Goal: Task Accomplishment & Management: Use online tool/utility

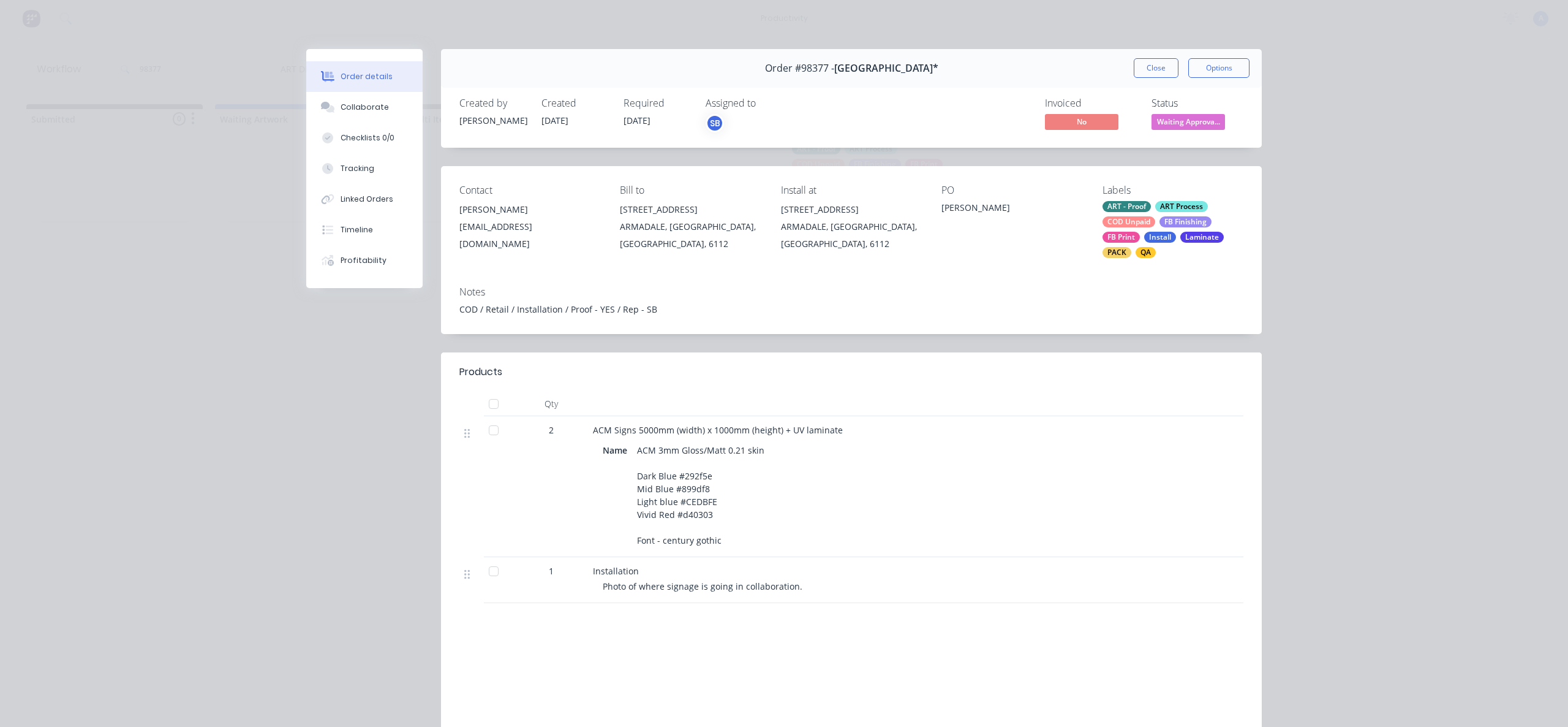
drag, startPoint x: 377, startPoint y: 172, endPoint x: 422, endPoint y: 165, distance: 45.5
click at [377, 172] on button "Tracking" at bounding box center [364, 168] width 116 height 31
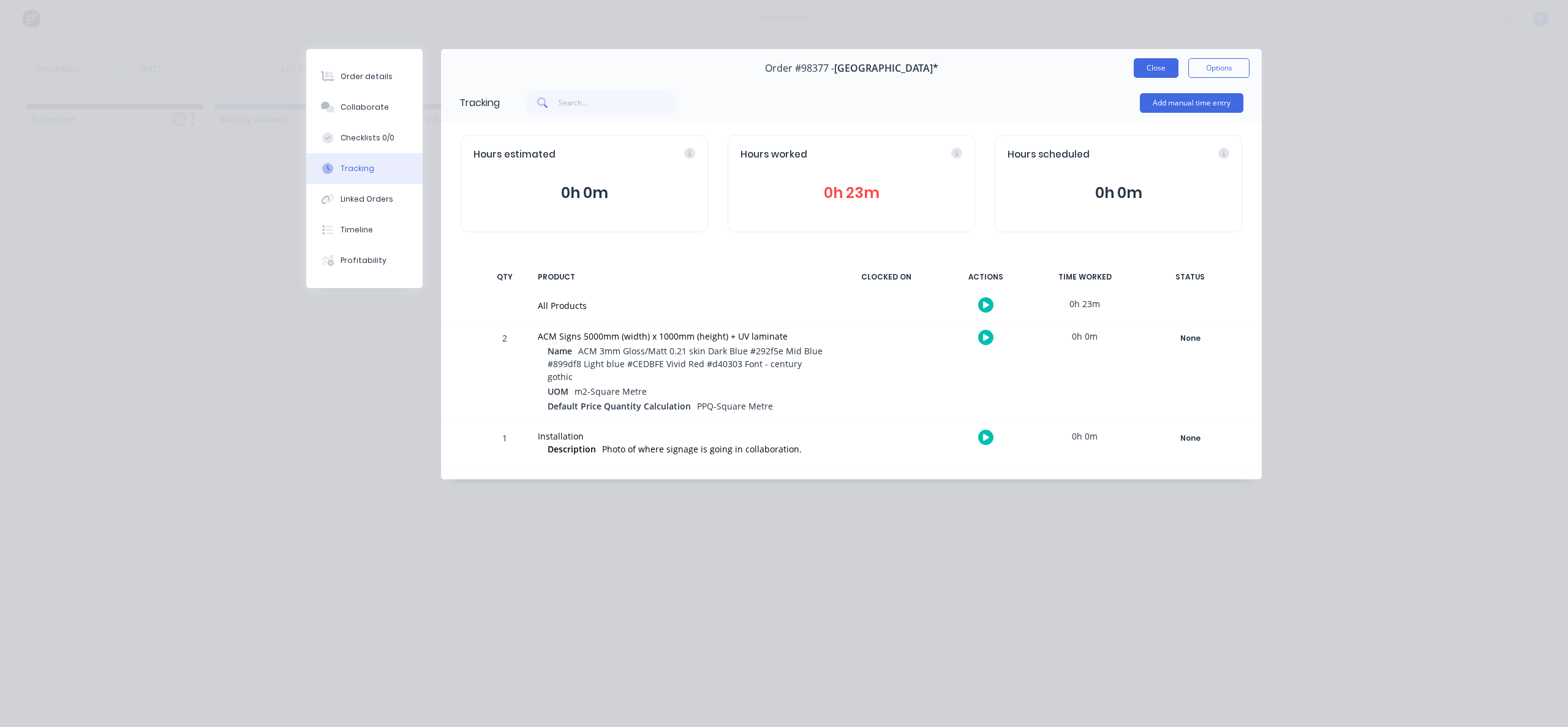
click at [1152, 60] on button "Close" at bounding box center [1156, 68] width 44 height 20
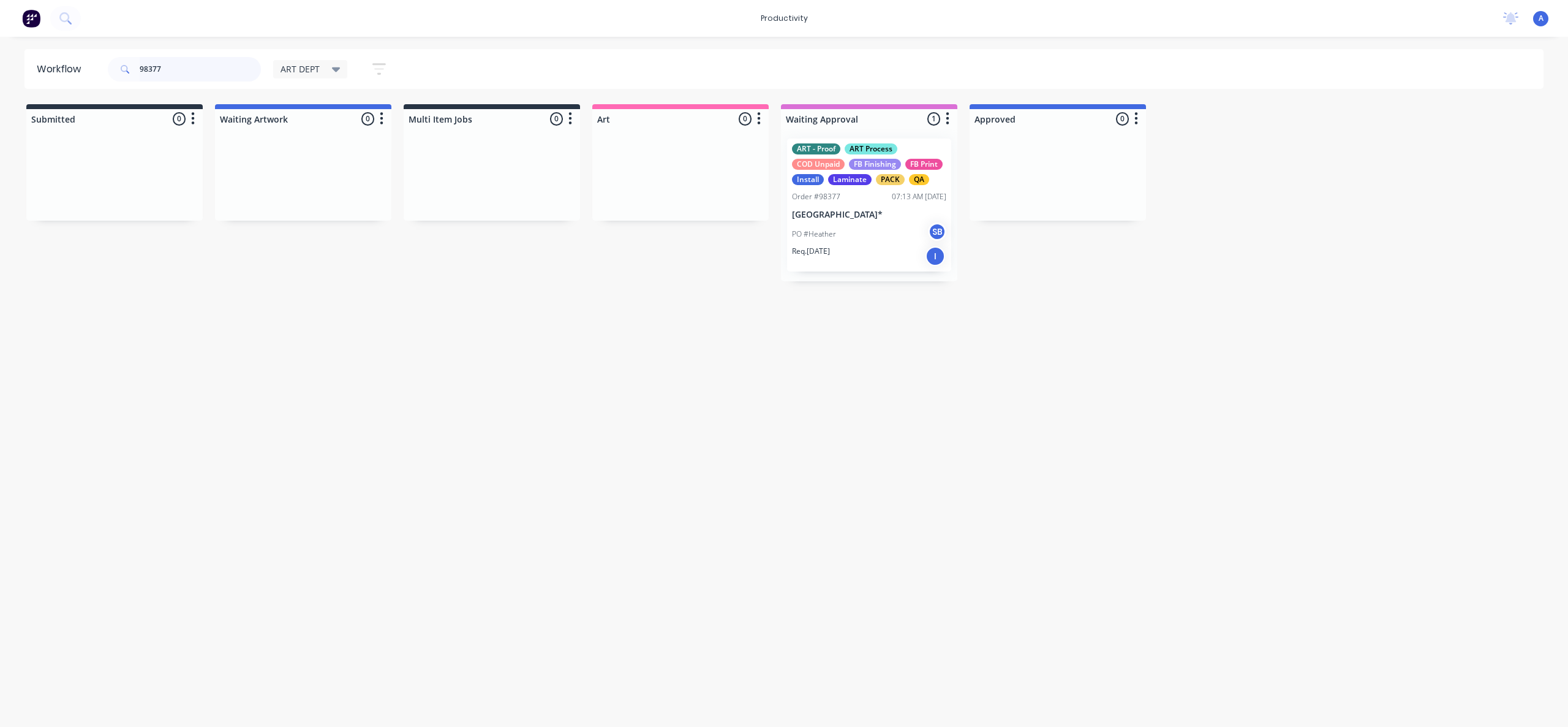
click at [193, 69] on input "98377" at bounding box center [200, 69] width 121 height 25
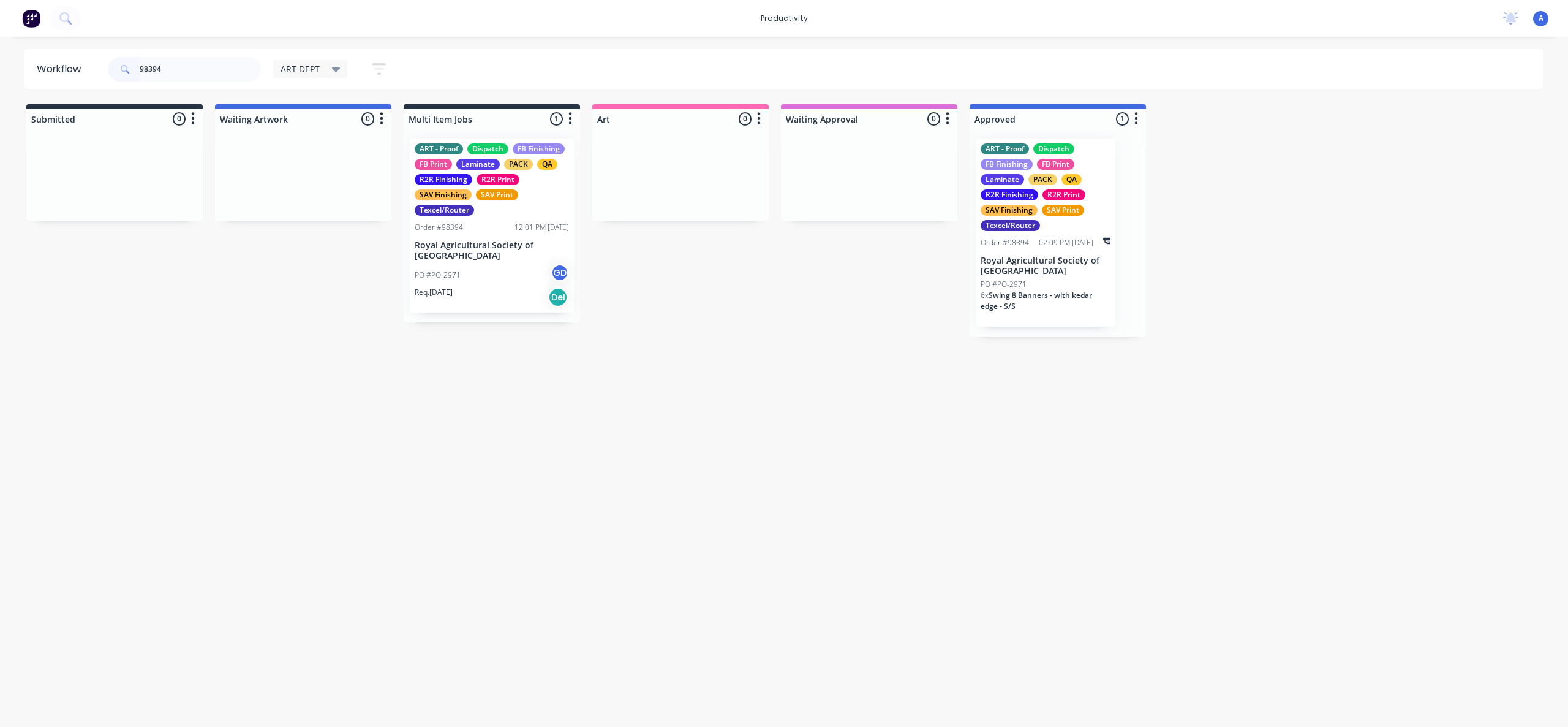
click at [1010, 275] on p "Royal Agricultural Society of [GEOGRAPHIC_DATA]" at bounding box center [1046, 266] width 130 height 21
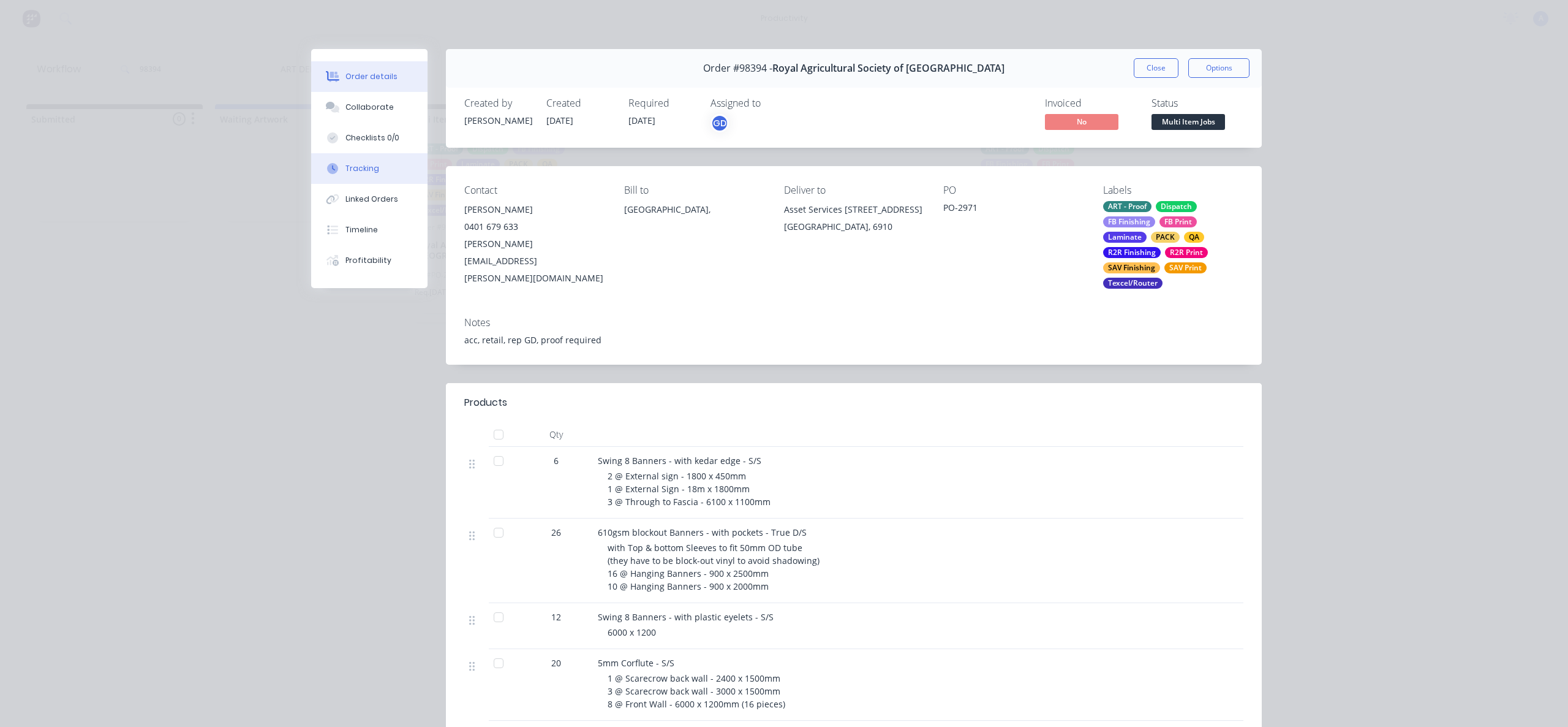
click at [368, 176] on button "Tracking" at bounding box center [369, 168] width 116 height 31
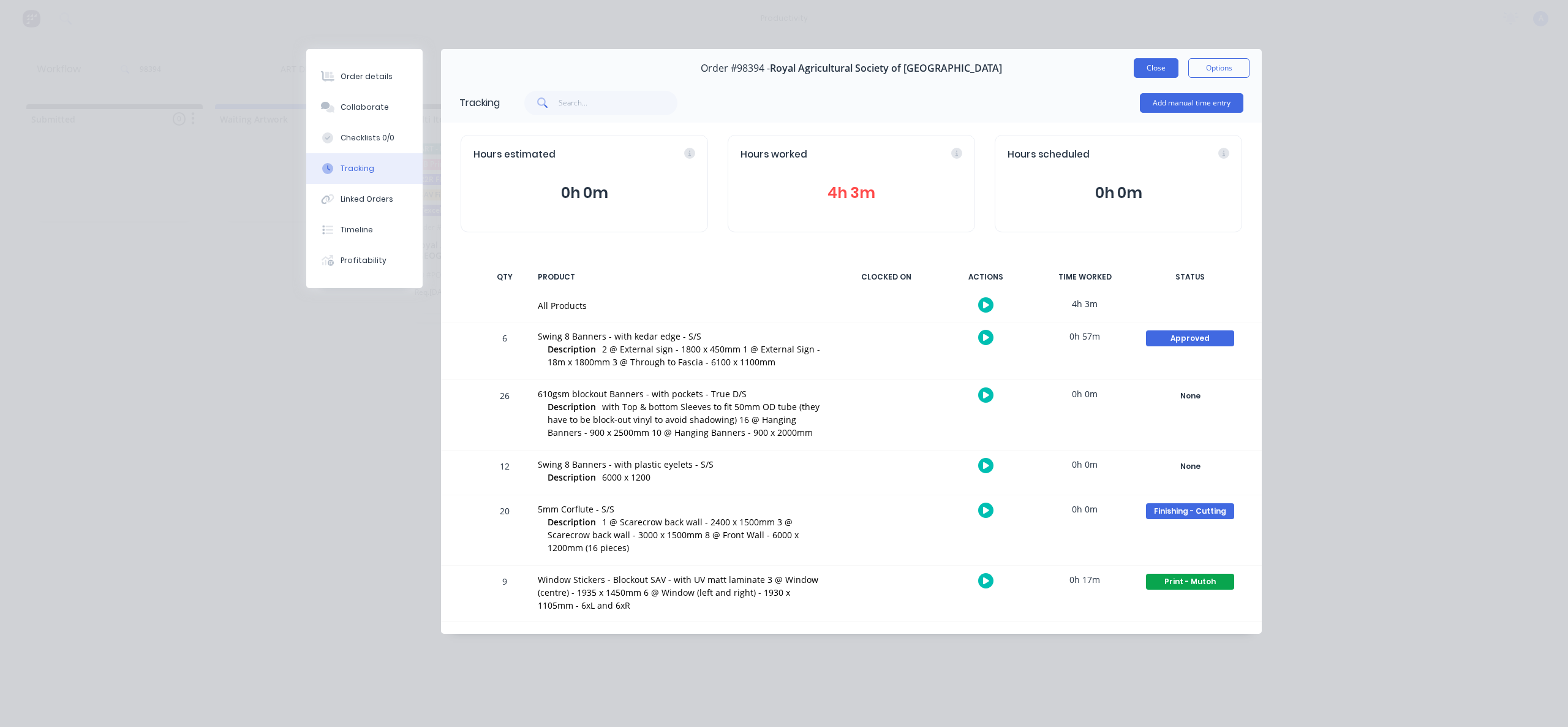
click at [1137, 68] on button "Close" at bounding box center [1156, 68] width 44 height 20
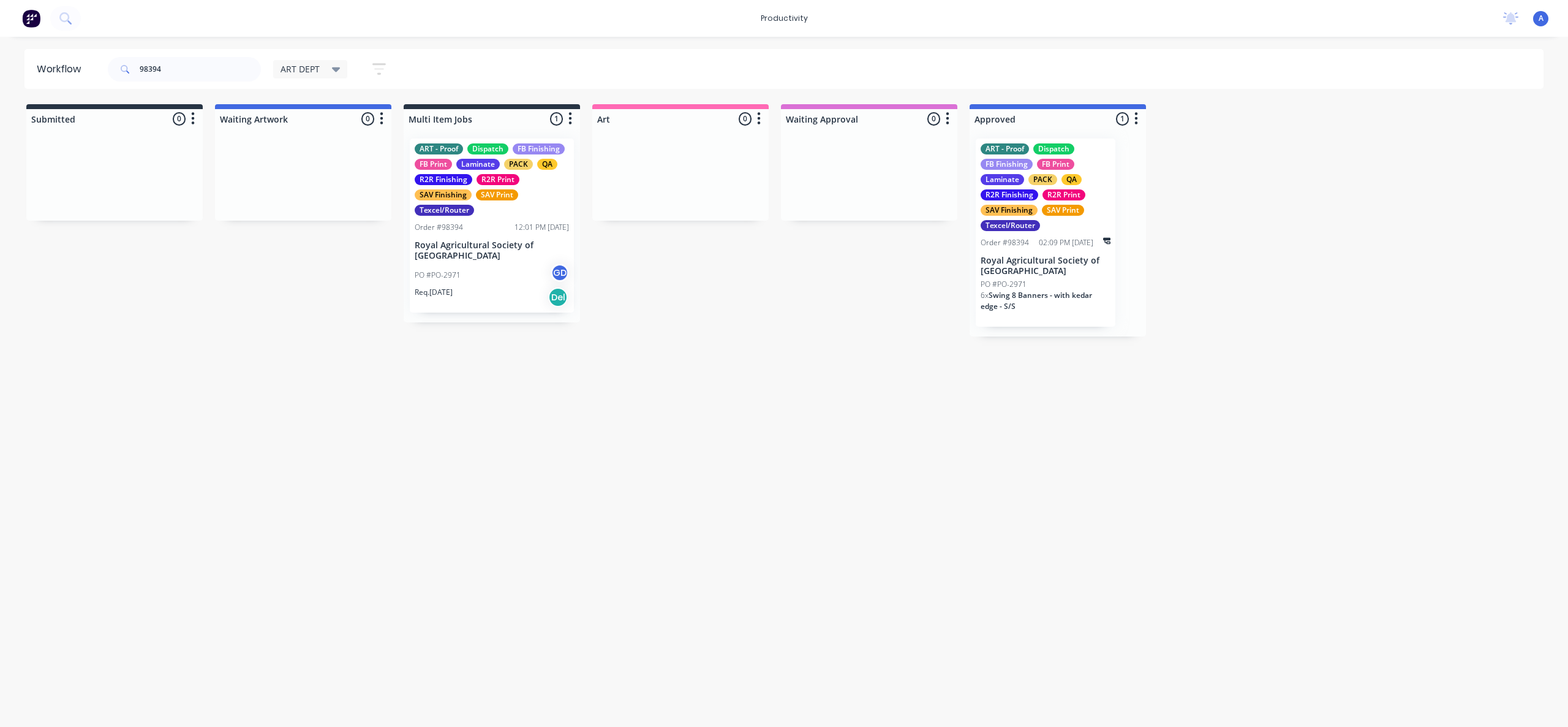
click at [1013, 509] on div "Workflow 98394 ART DEPT Save new view None edit ART DEPT (Default) edit Banner …" at bounding box center [784, 375] width 1568 height 653
click at [171, 68] on input "98394" at bounding box center [200, 69] width 121 height 25
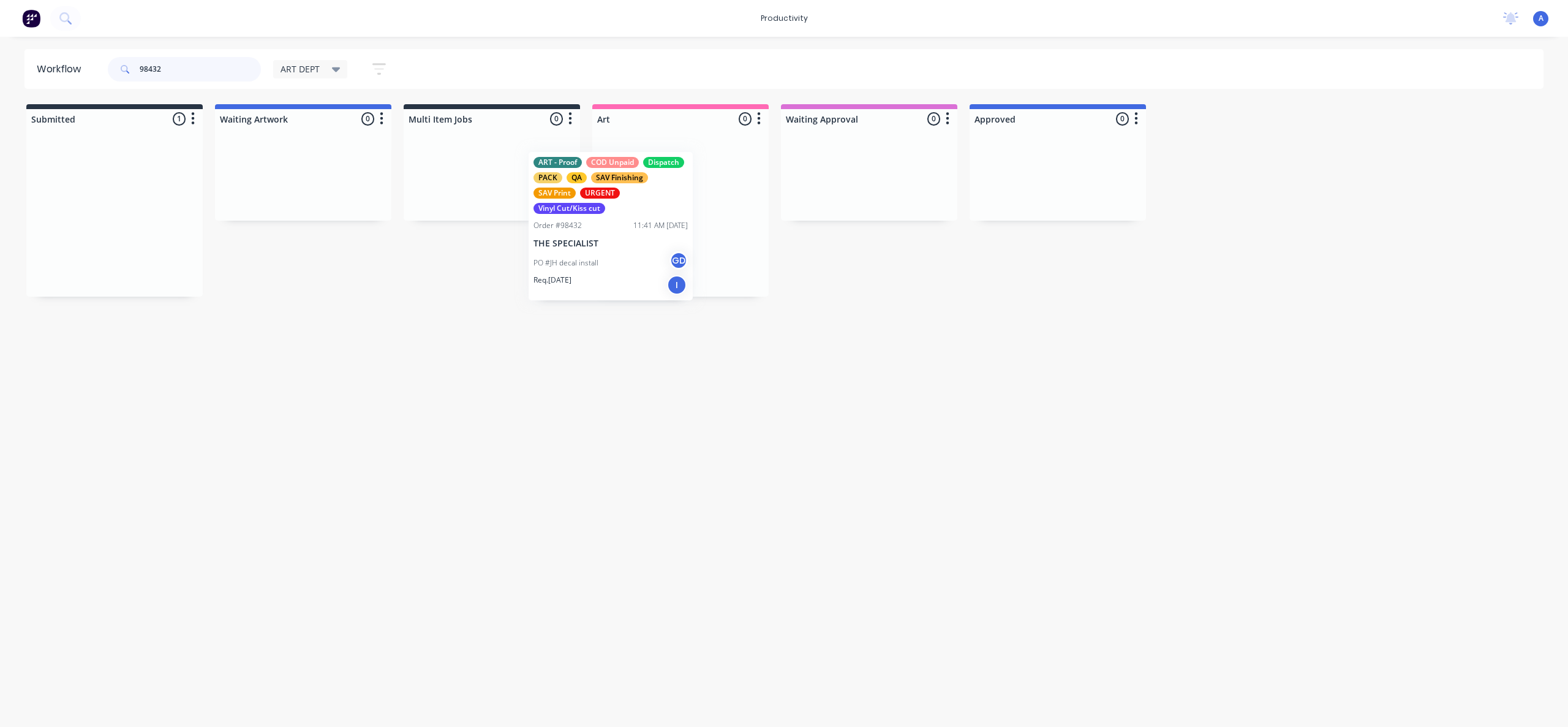
drag, startPoint x: 150, startPoint y: 248, endPoint x: 698, endPoint y: 252, distance: 548.0
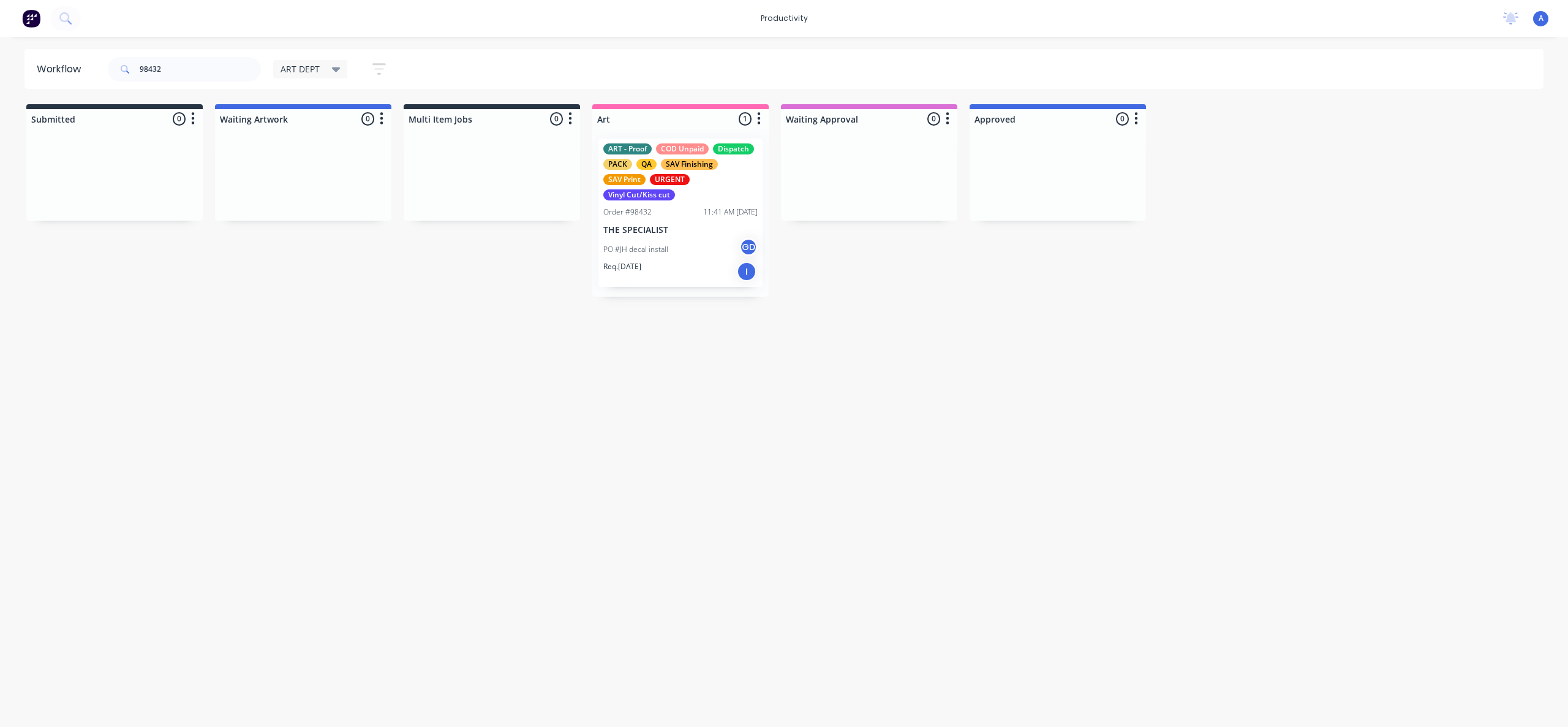
click at [698, 251] on div "ART - Proof COD Unpaid Dispatch PACK QA SAV Finishing SAV Print URGENT Vinyl Cu…" at bounding box center [681, 212] width 176 height 168
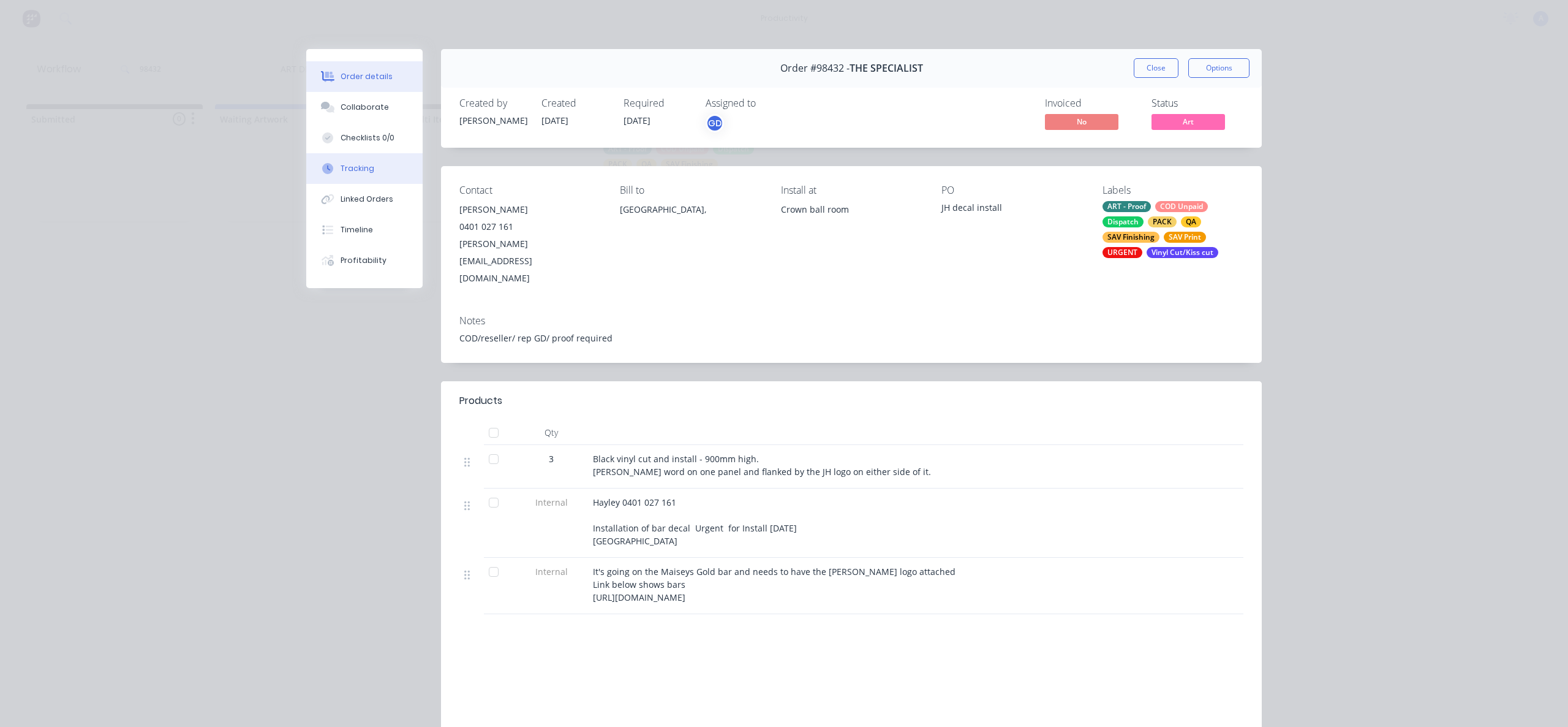
click at [368, 168] on button "Tracking" at bounding box center [364, 168] width 116 height 31
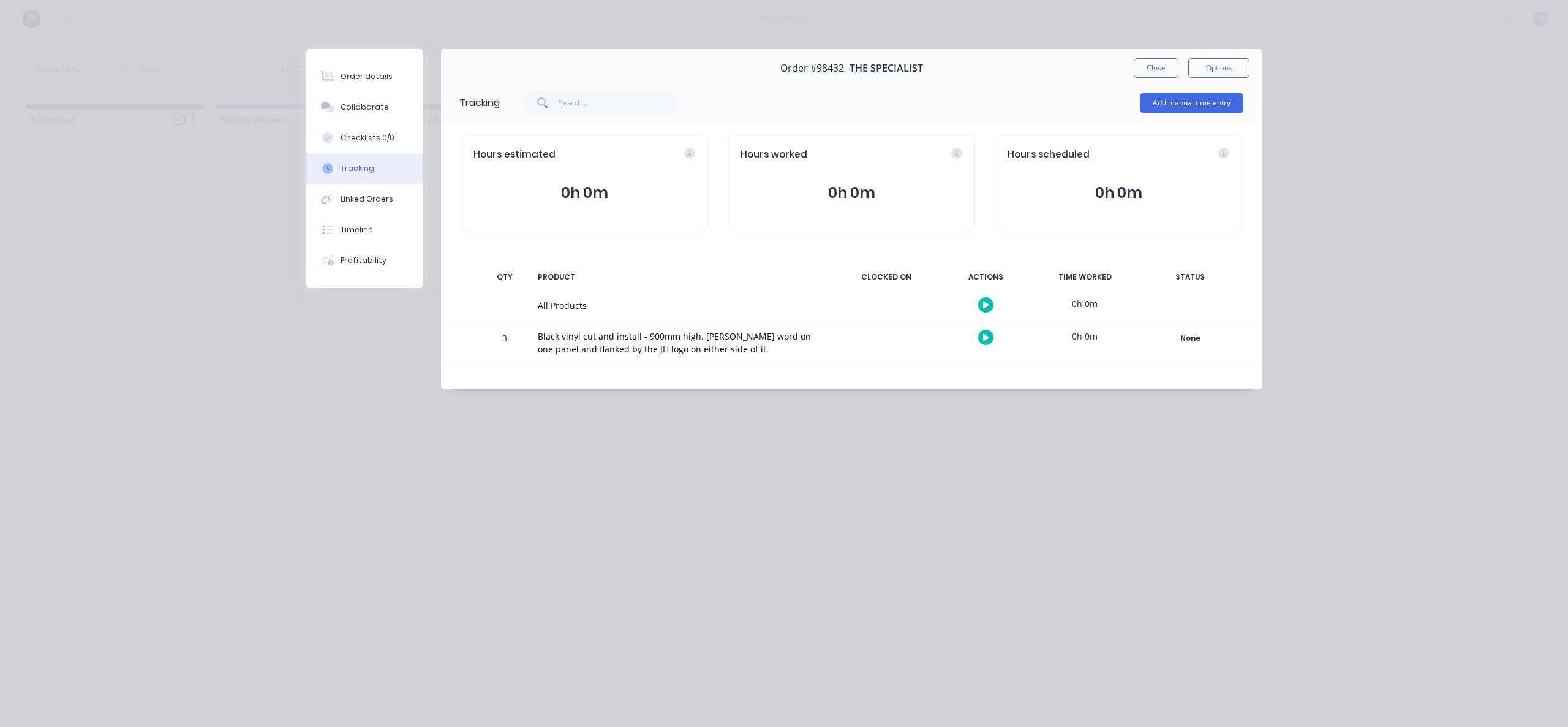
click at [981, 299] on button "button" at bounding box center [986, 305] width 15 height 15
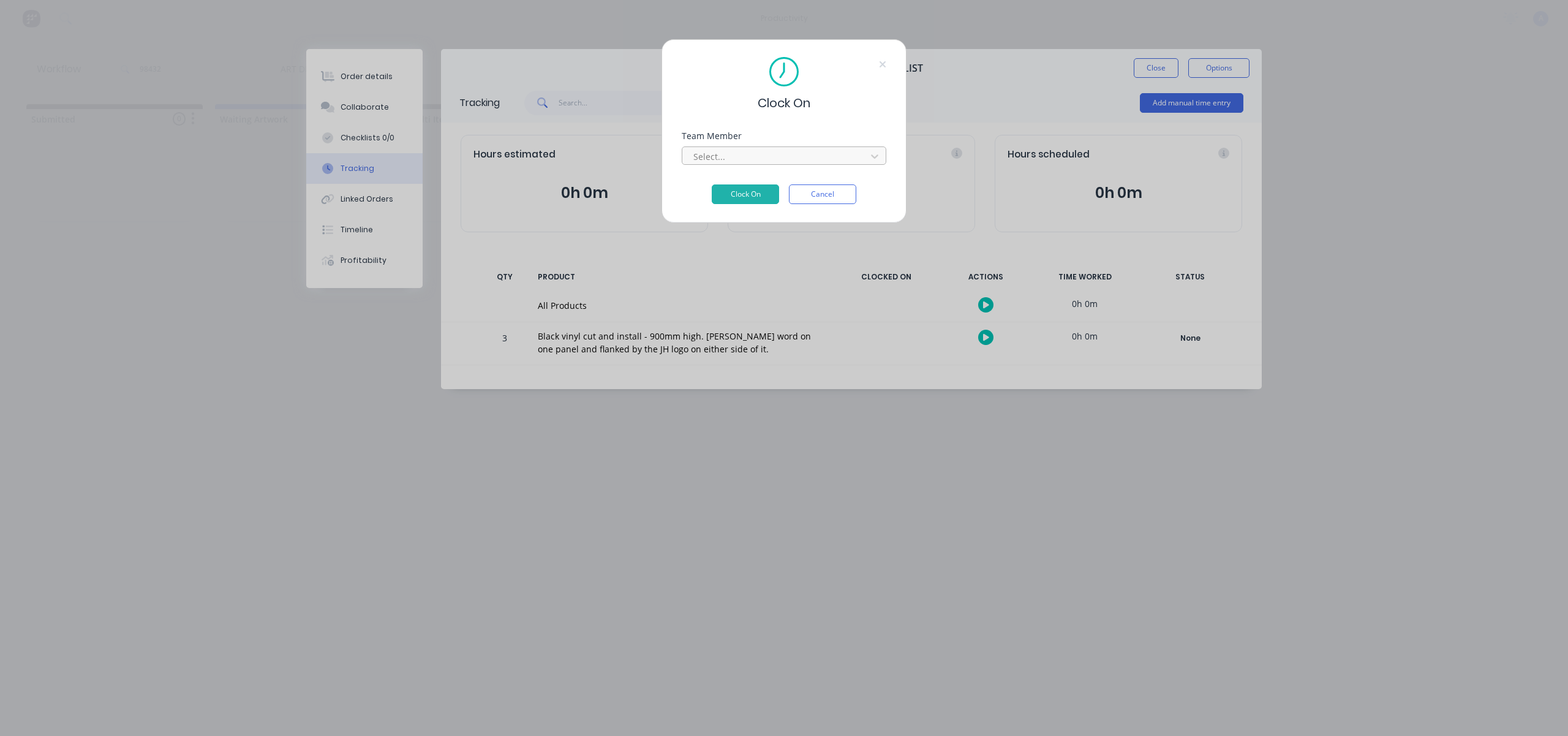
click at [838, 163] on div at bounding box center [776, 156] width 168 height 15
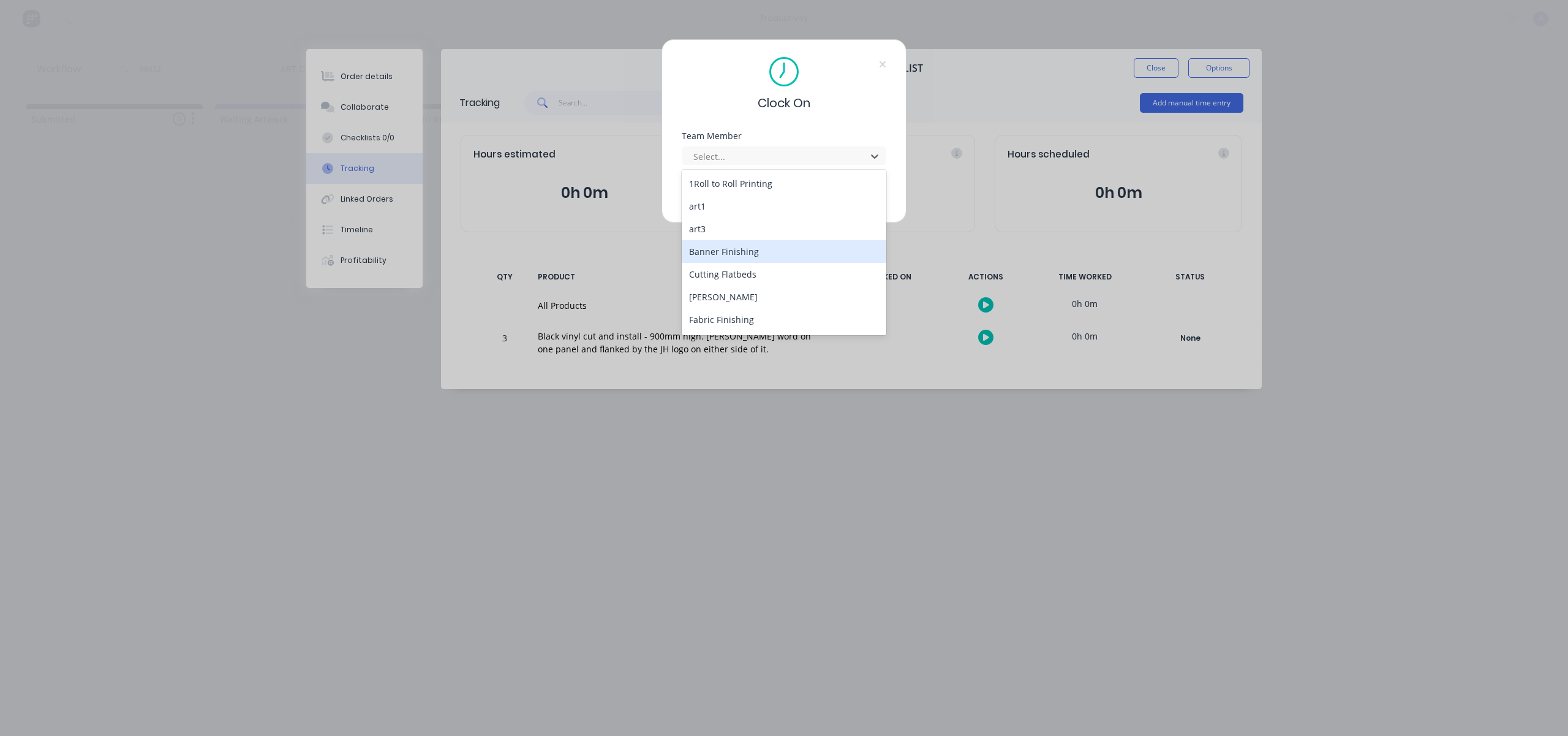
scroll to position [315, 0]
click at [729, 326] on div "[PERSON_NAME]" at bounding box center [784, 321] width 204 height 23
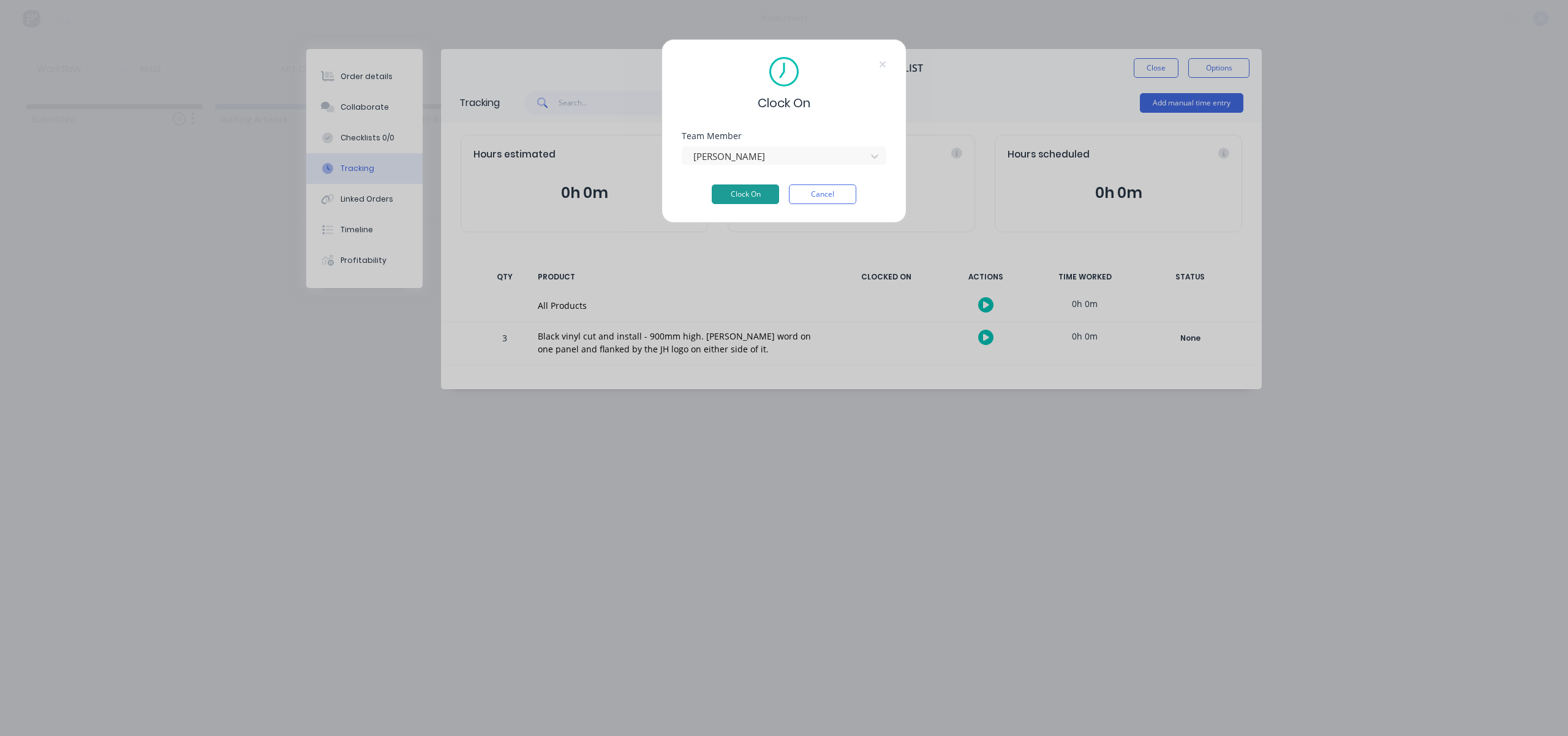
click at [764, 193] on button "Clock On" at bounding box center [746, 194] width 68 height 20
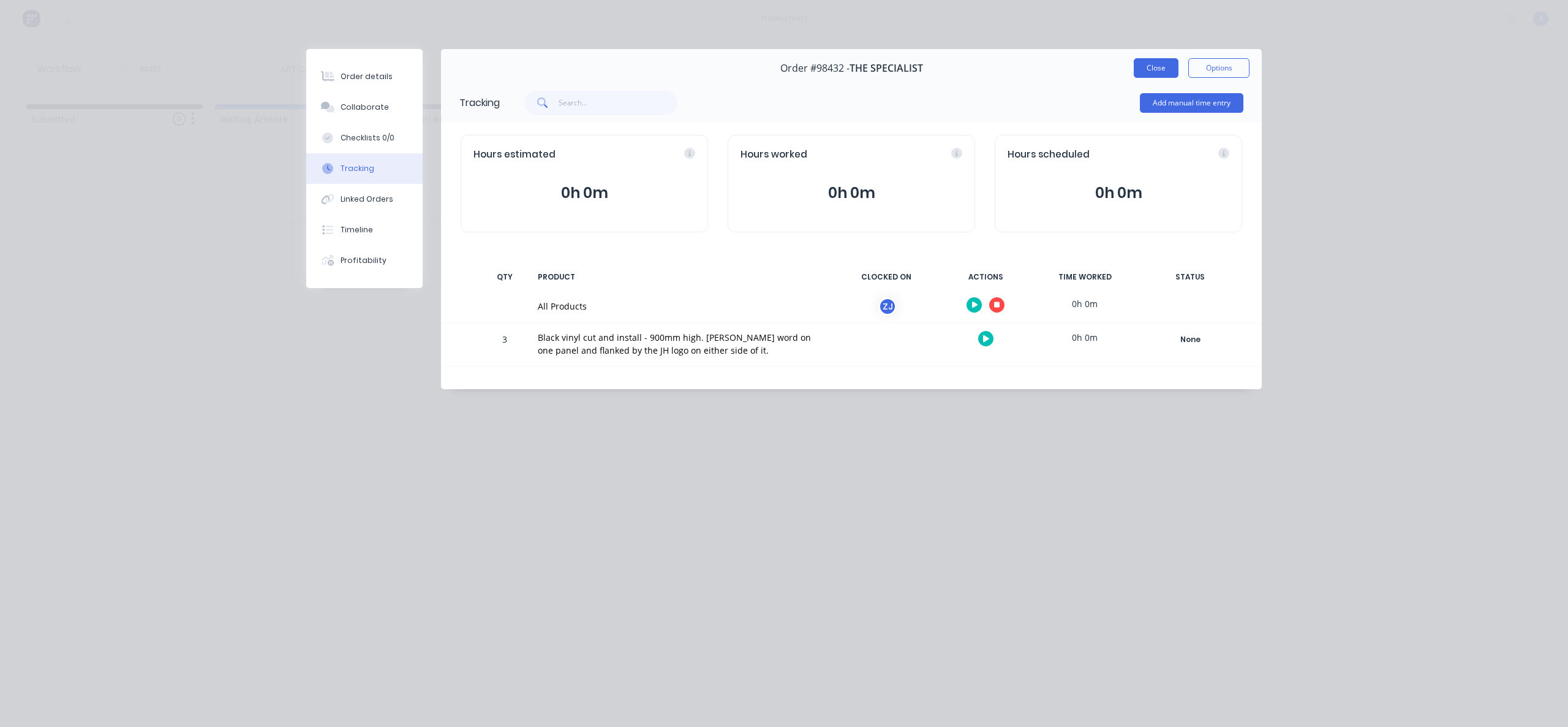
click at [1154, 70] on button "Close" at bounding box center [1156, 68] width 44 height 20
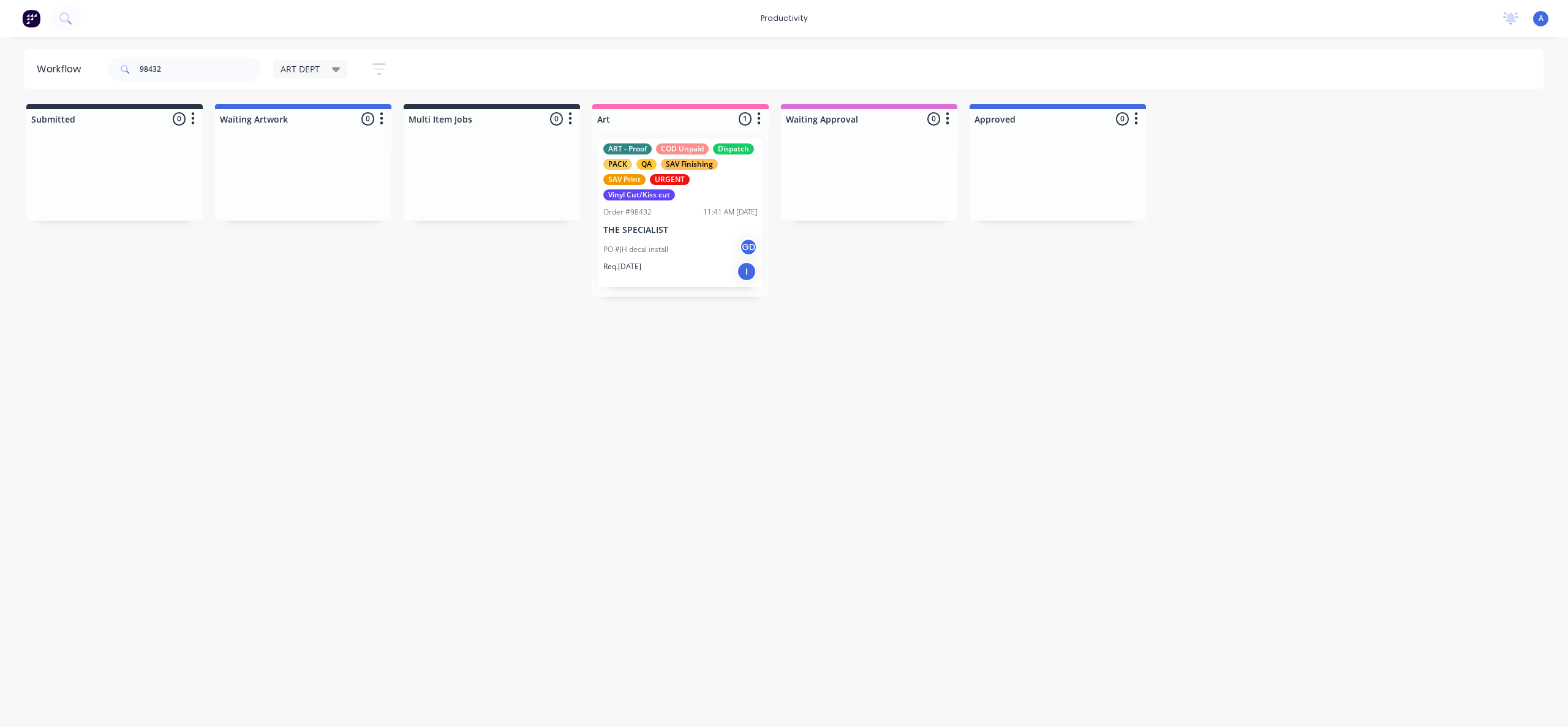
click at [968, 367] on div "Workflow 98432 ART DEPT Save new view None edit ART DEPT (Default) edit Banner …" at bounding box center [784, 375] width 1568 height 653
drag, startPoint x: 666, startPoint y: 257, endPoint x: 835, endPoint y: 253, distance: 169.0
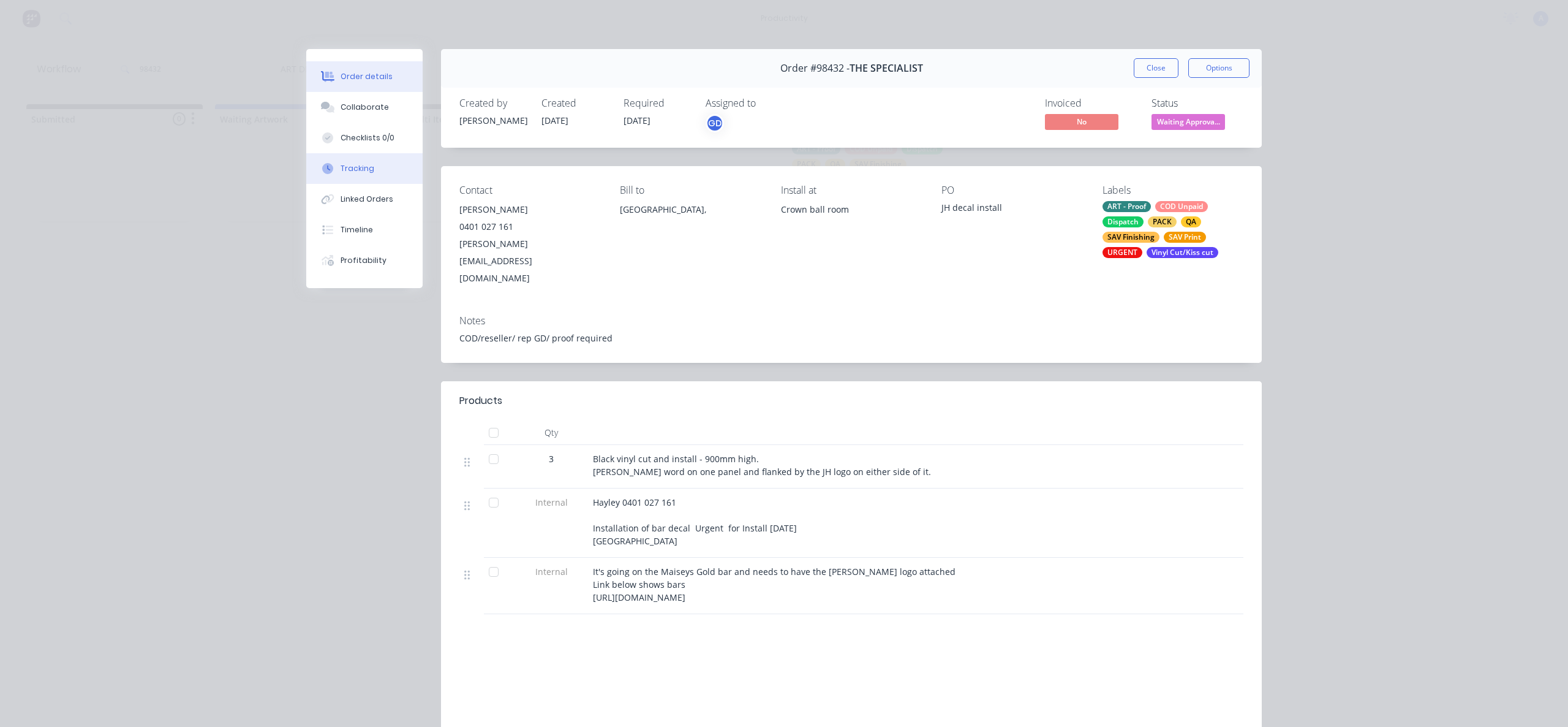
click at [368, 154] on button "Tracking" at bounding box center [364, 168] width 116 height 31
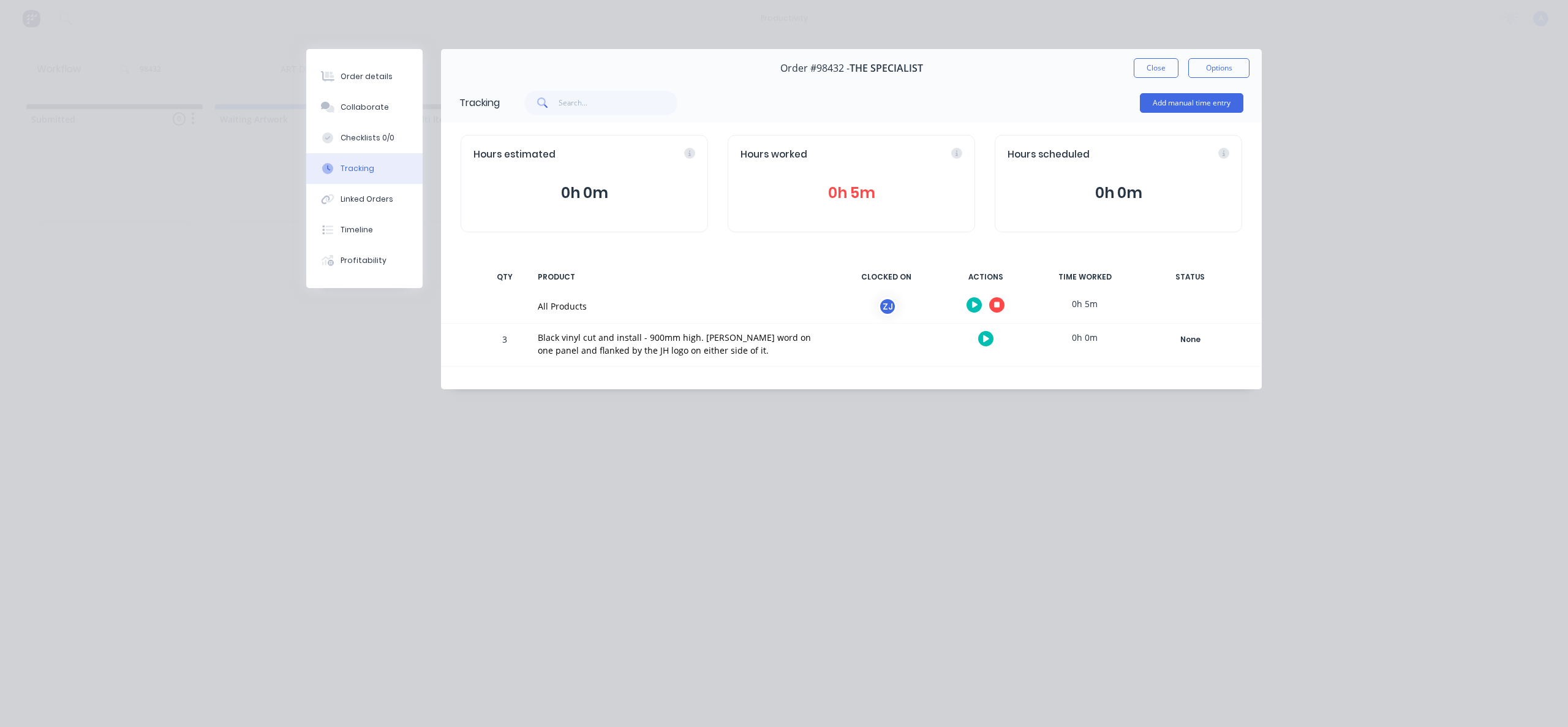
click at [996, 300] on button "button" at bounding box center [997, 305] width 15 height 15
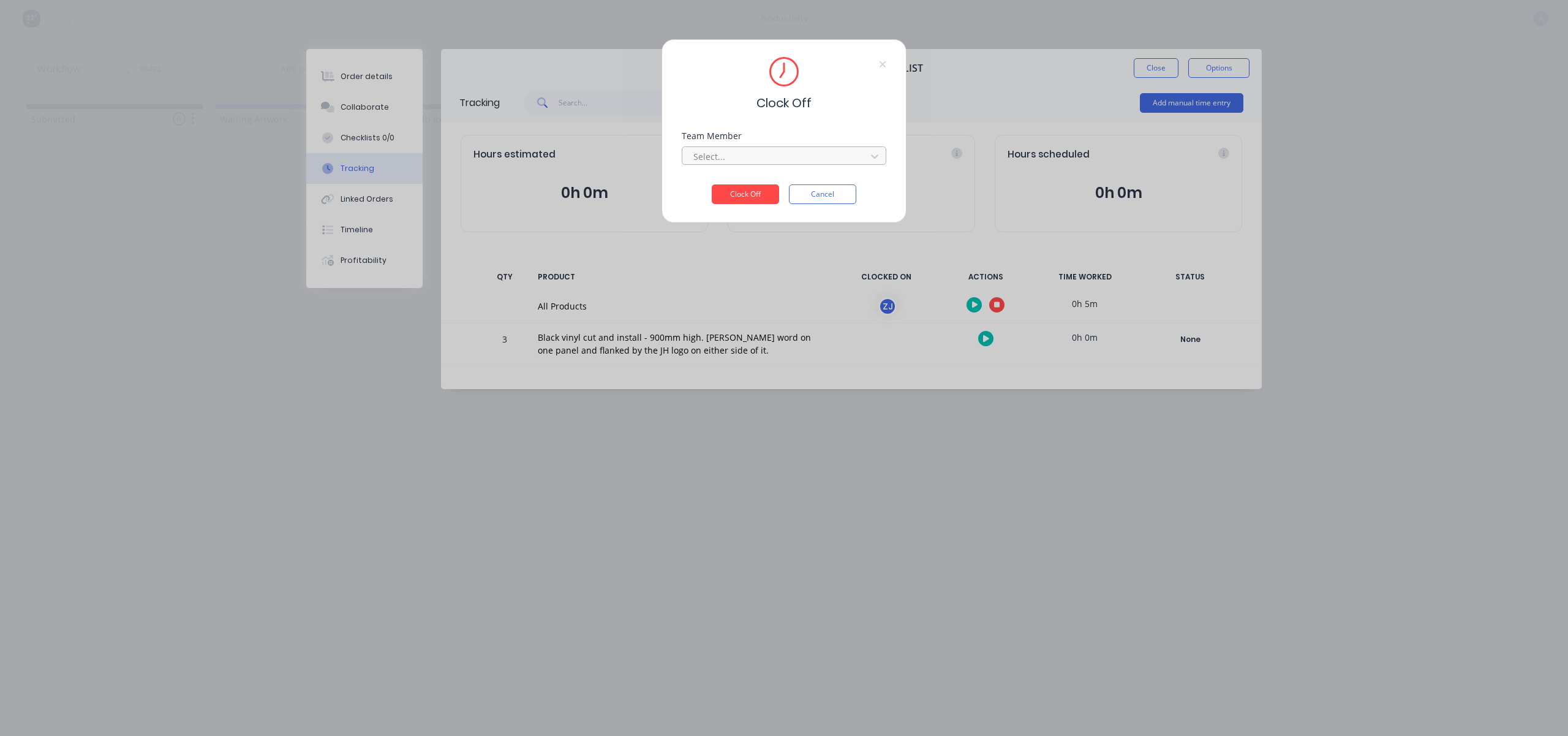
click at [768, 150] on div at bounding box center [776, 156] width 168 height 15
click at [745, 186] on div "[PERSON_NAME]" at bounding box center [784, 183] width 204 height 23
click at [746, 189] on button "Clock Off" at bounding box center [746, 194] width 68 height 20
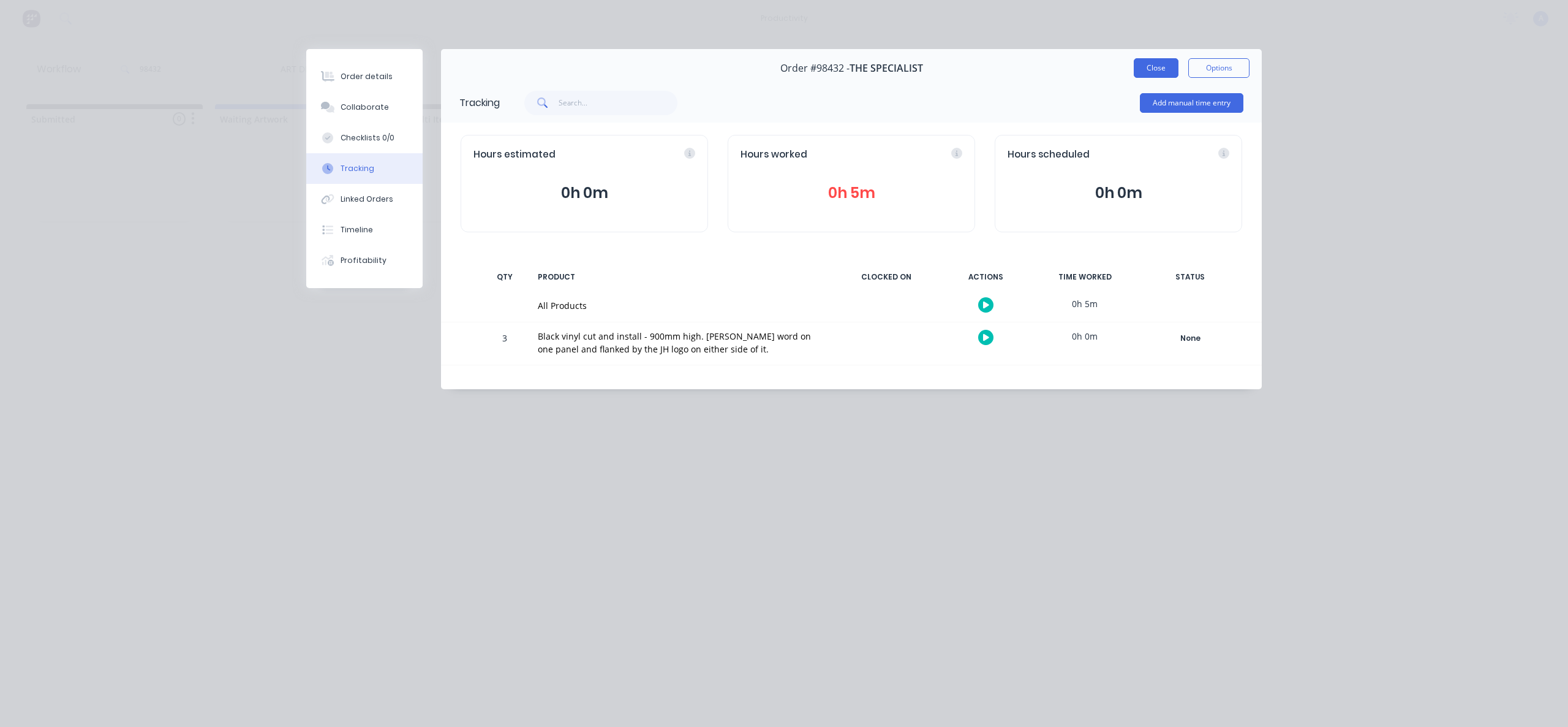
click at [1152, 66] on button "Close" at bounding box center [1156, 68] width 44 height 20
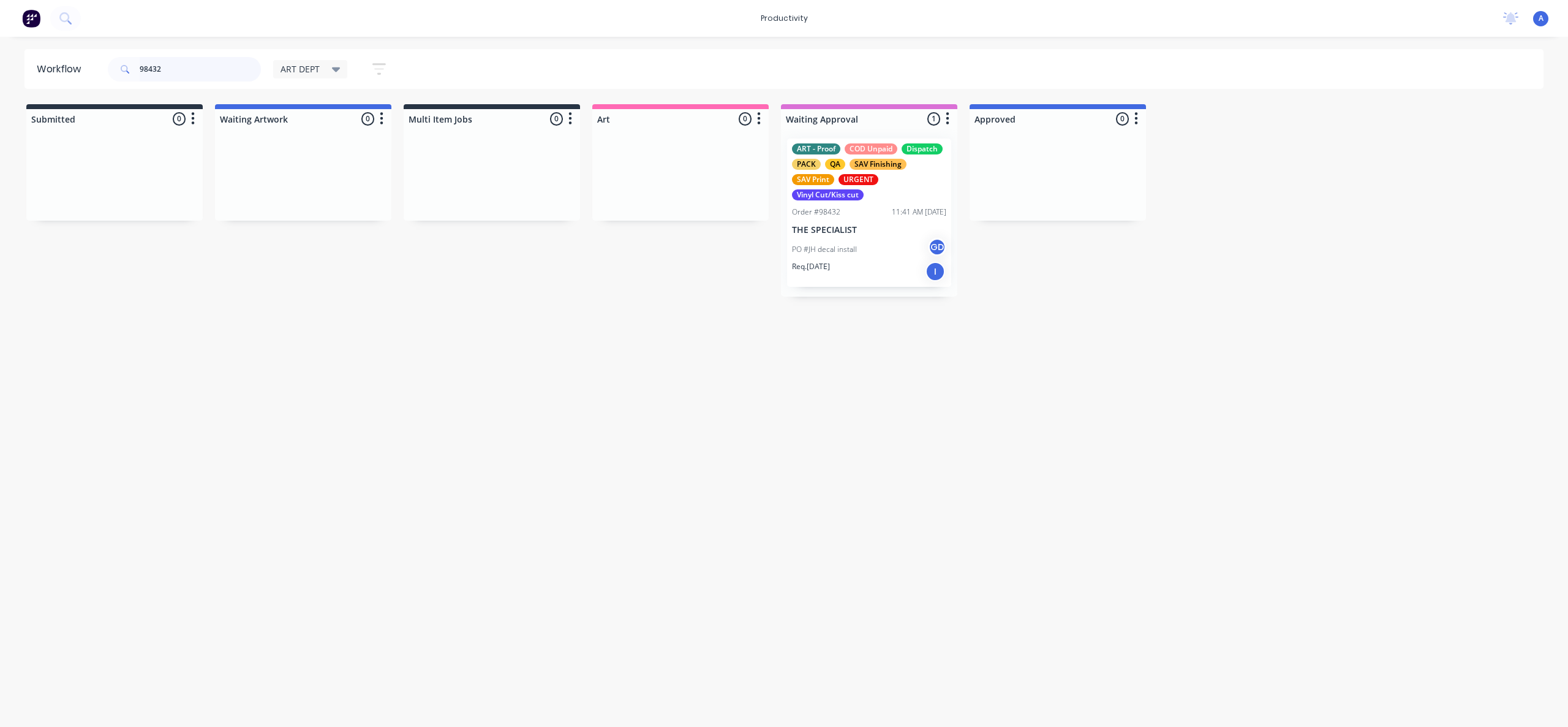
click at [213, 70] on input "98432" at bounding box center [200, 69] width 121 height 25
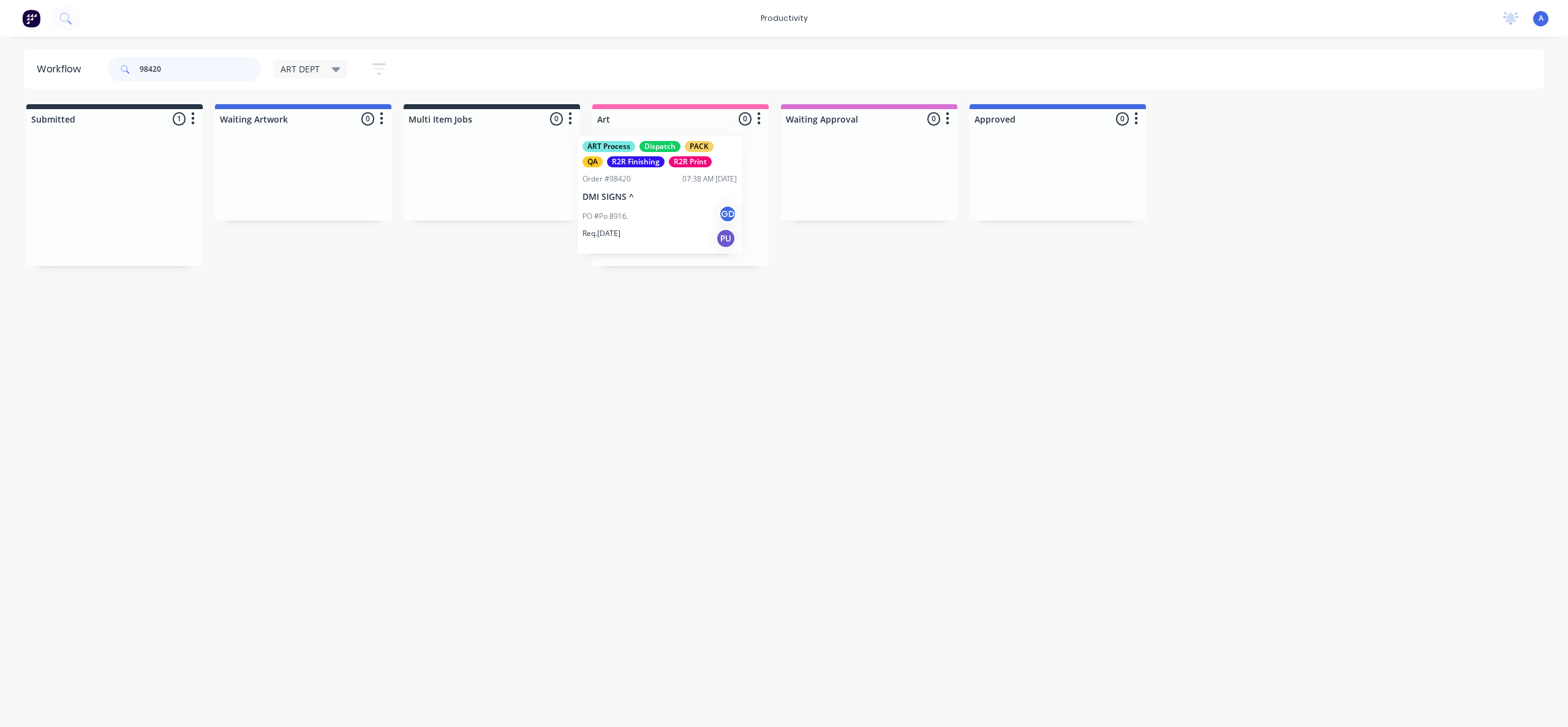
drag, startPoint x: 122, startPoint y: 226, endPoint x: 683, endPoint y: 226, distance: 561.0
type input "98420"
click at [684, 226] on div "PO #Po 8916. GD" at bounding box center [681, 218] width 155 height 23
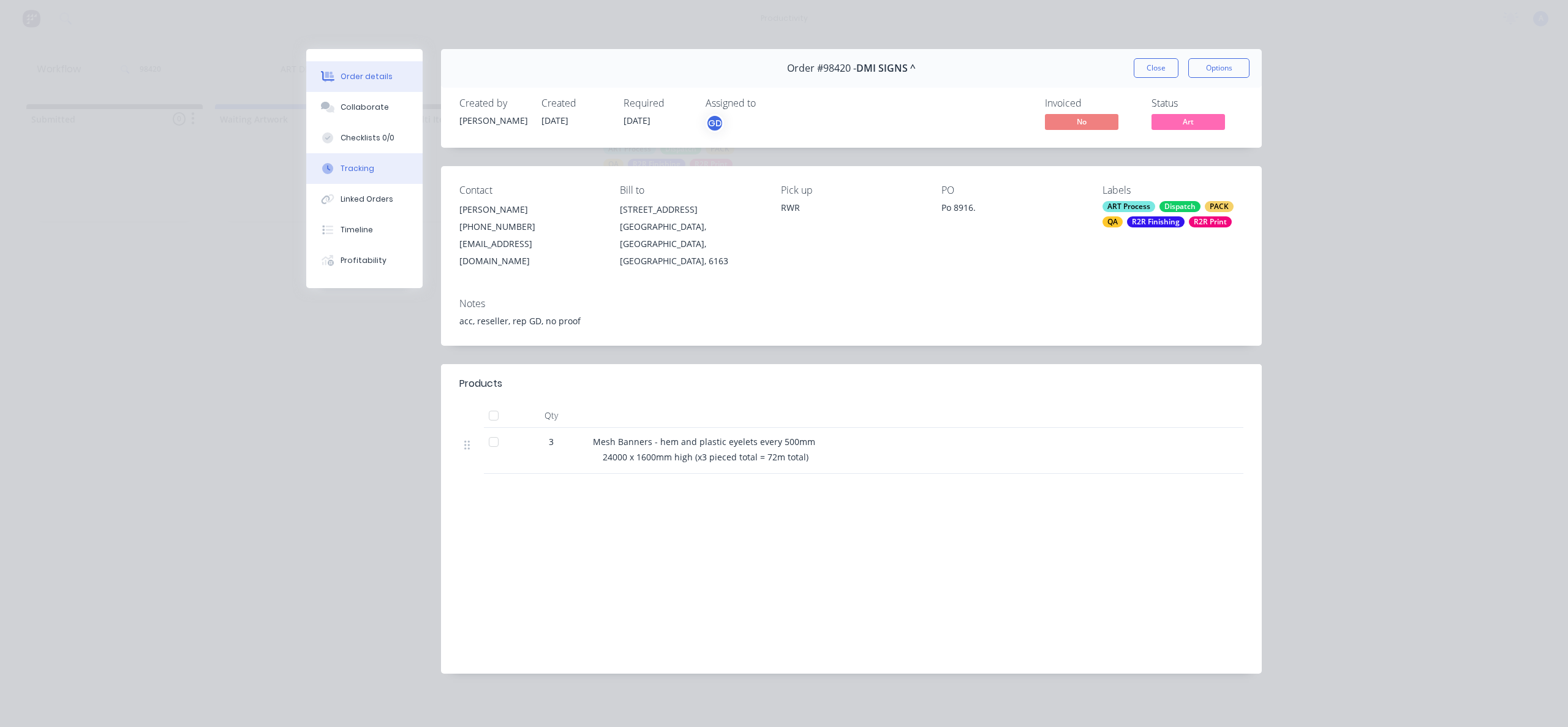
click at [345, 174] on button "Tracking" at bounding box center [364, 168] width 116 height 31
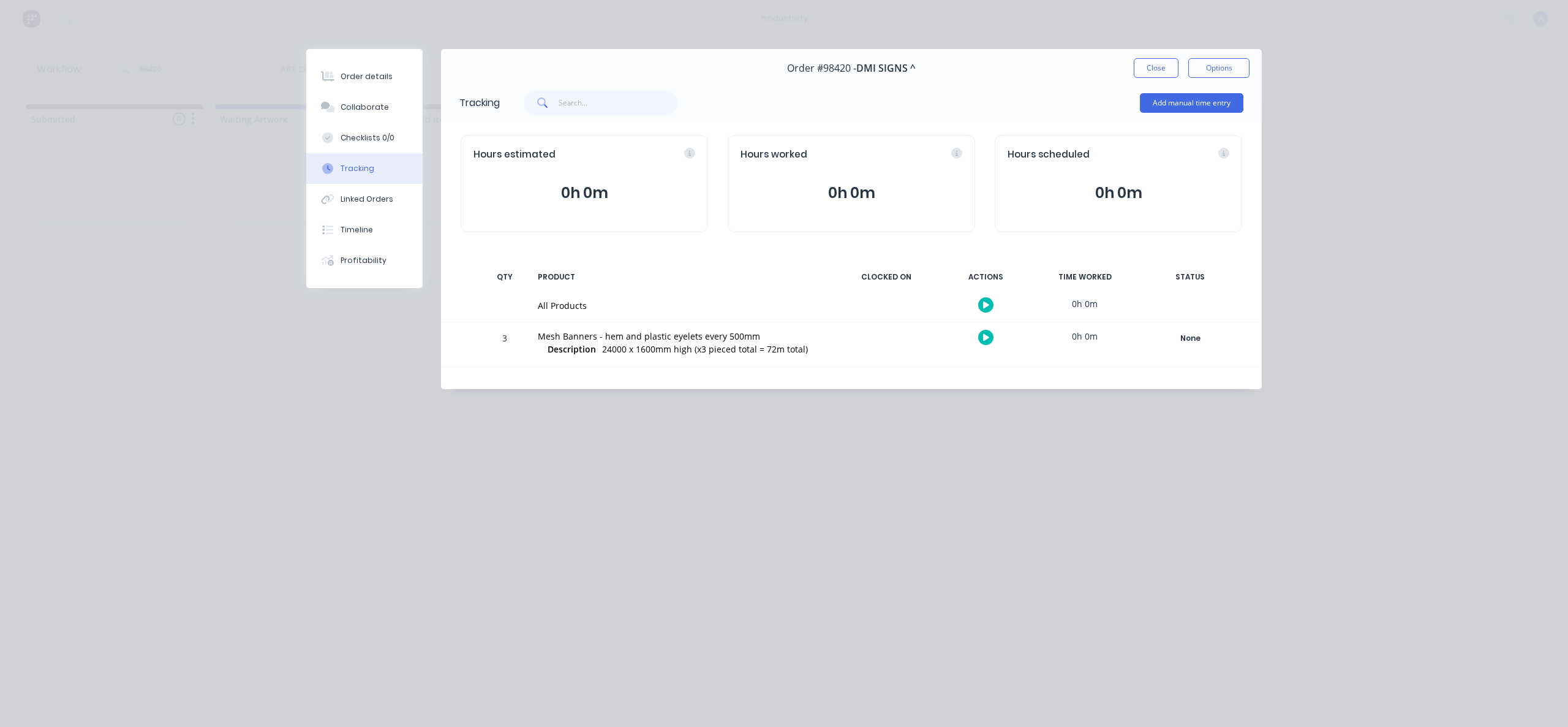
click at [981, 304] on button "button" at bounding box center [986, 305] width 15 height 15
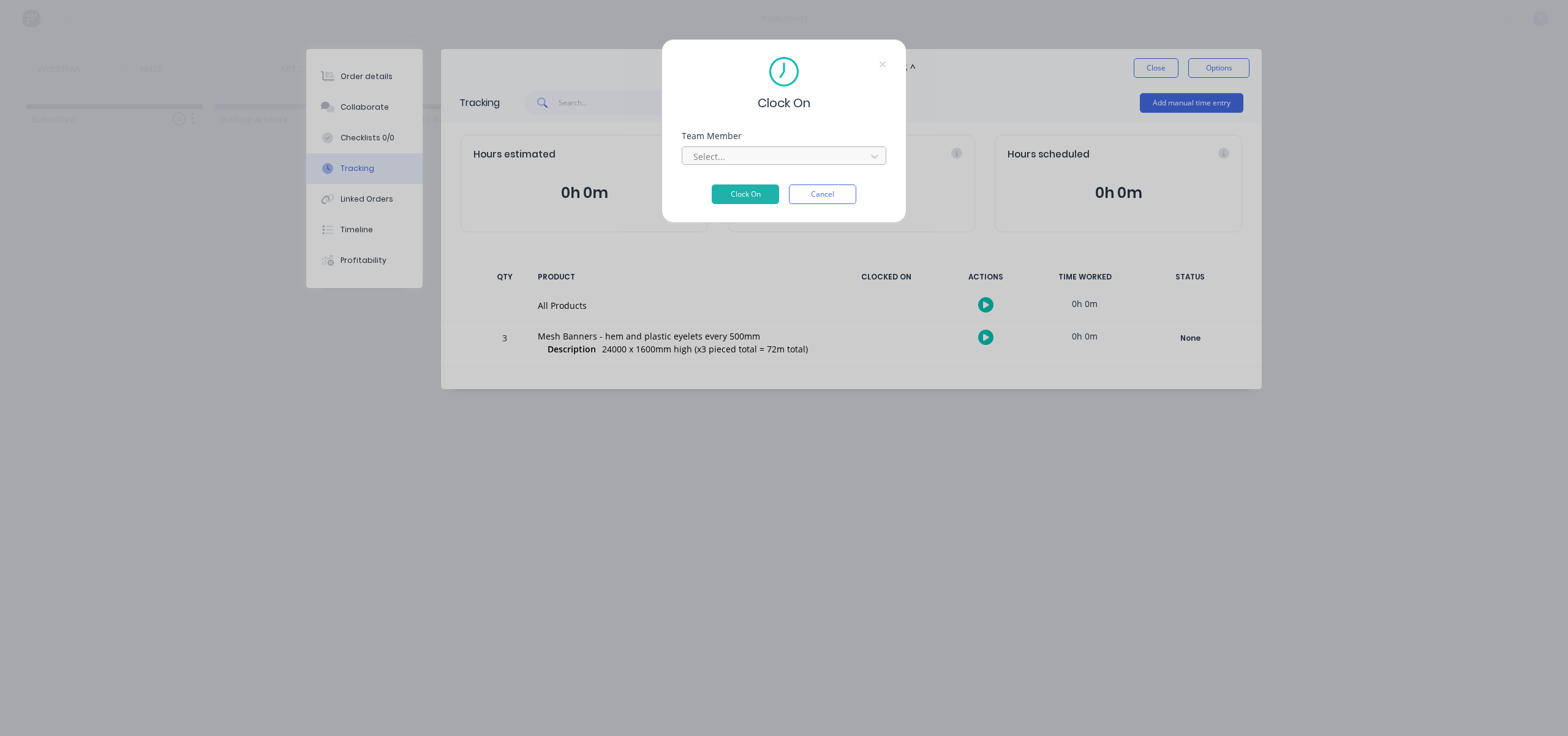
click at [774, 156] on div at bounding box center [776, 156] width 168 height 15
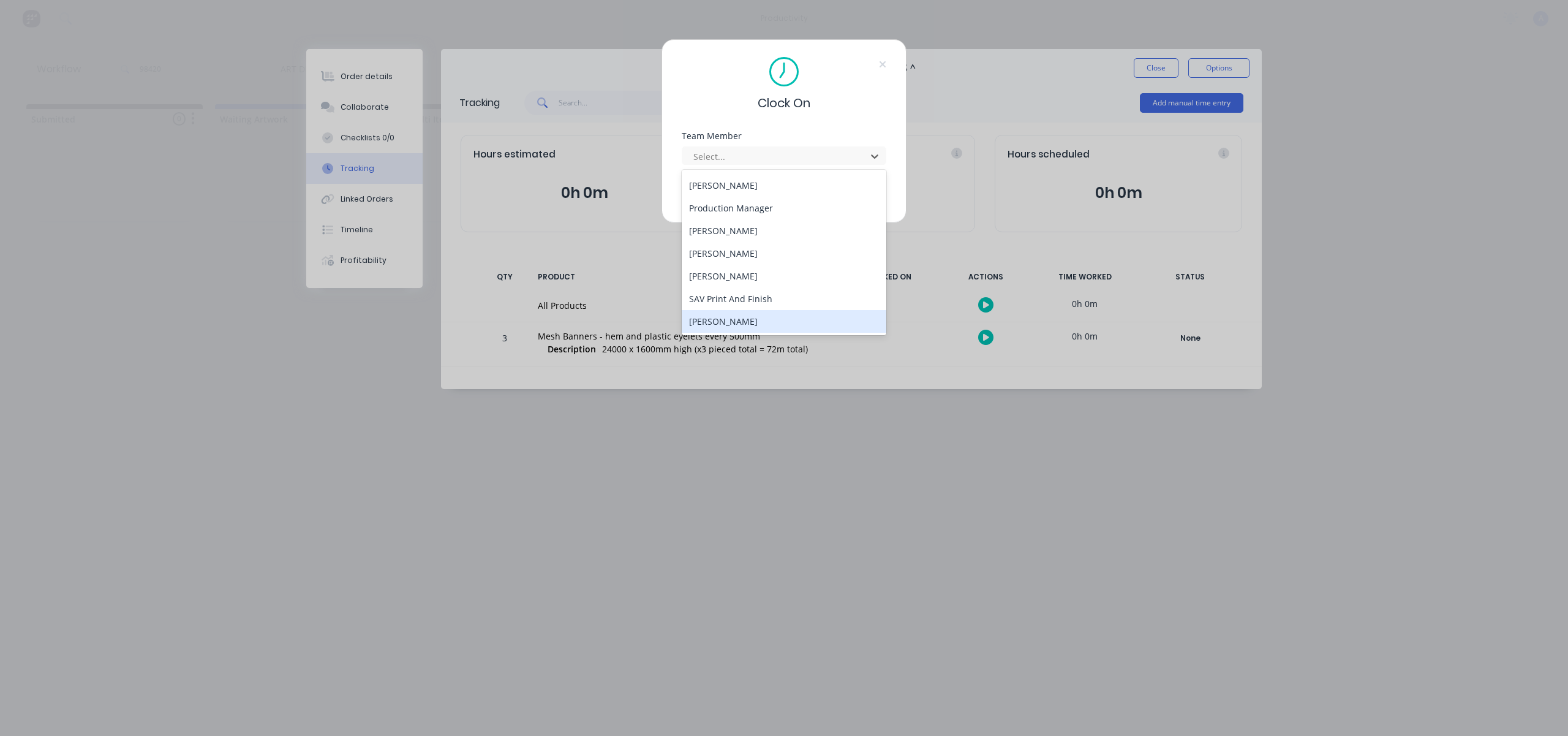
click at [728, 314] on div "[PERSON_NAME]" at bounding box center [784, 321] width 204 height 23
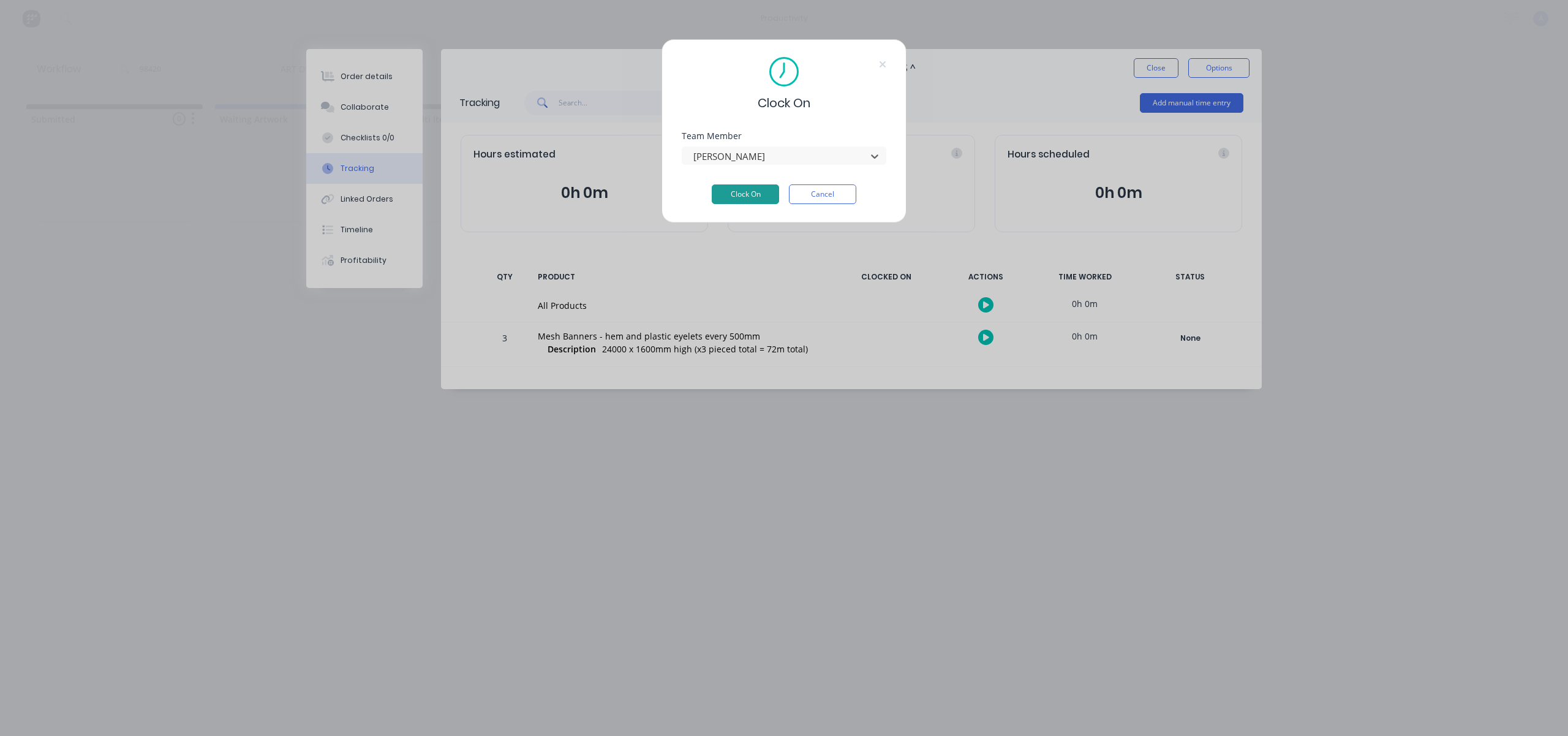
click at [752, 192] on button "Clock On" at bounding box center [746, 194] width 68 height 20
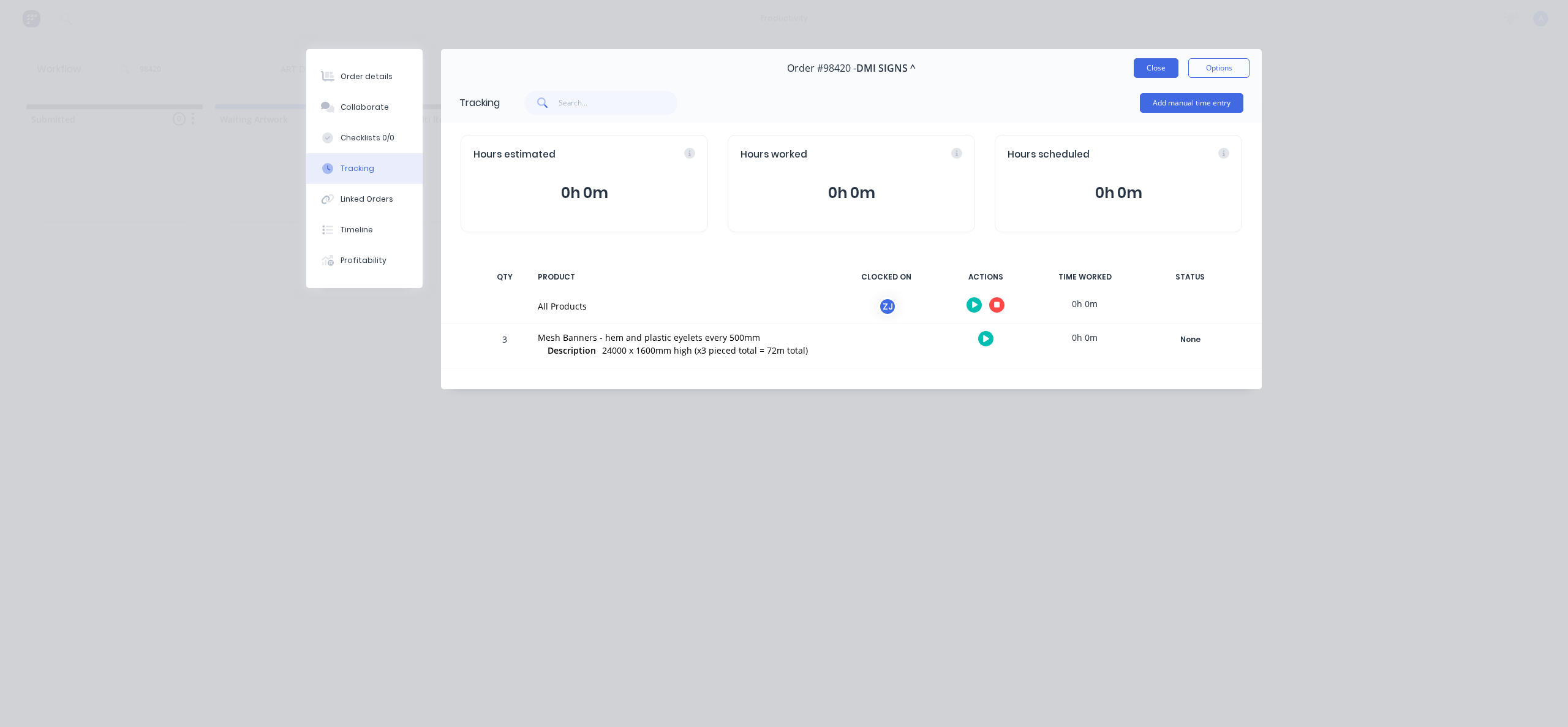
click at [1161, 60] on button "Close" at bounding box center [1156, 68] width 44 height 20
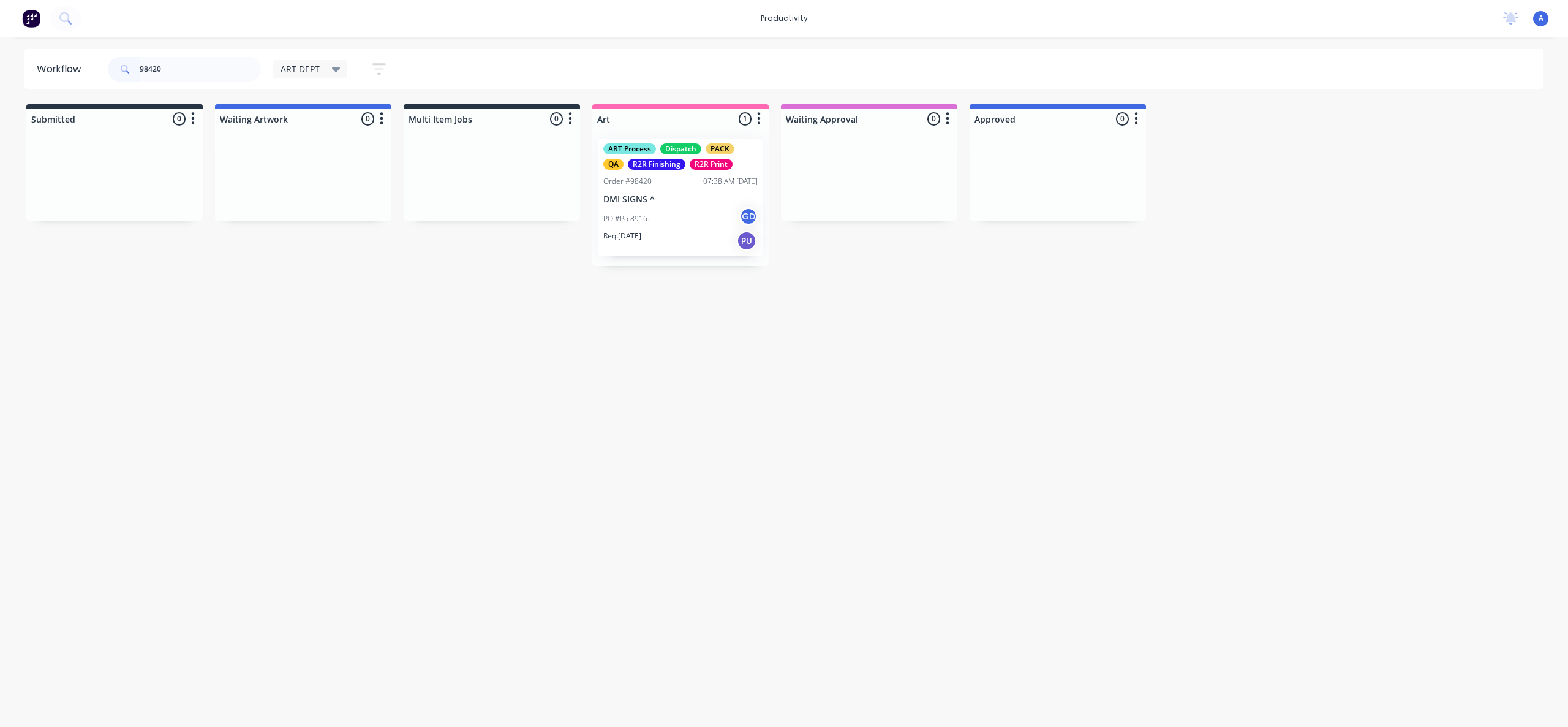
click at [750, 457] on div "Workflow 98420 ART DEPT Save new view None edit ART DEPT (Default) edit Banner …" at bounding box center [784, 375] width 1568 height 653
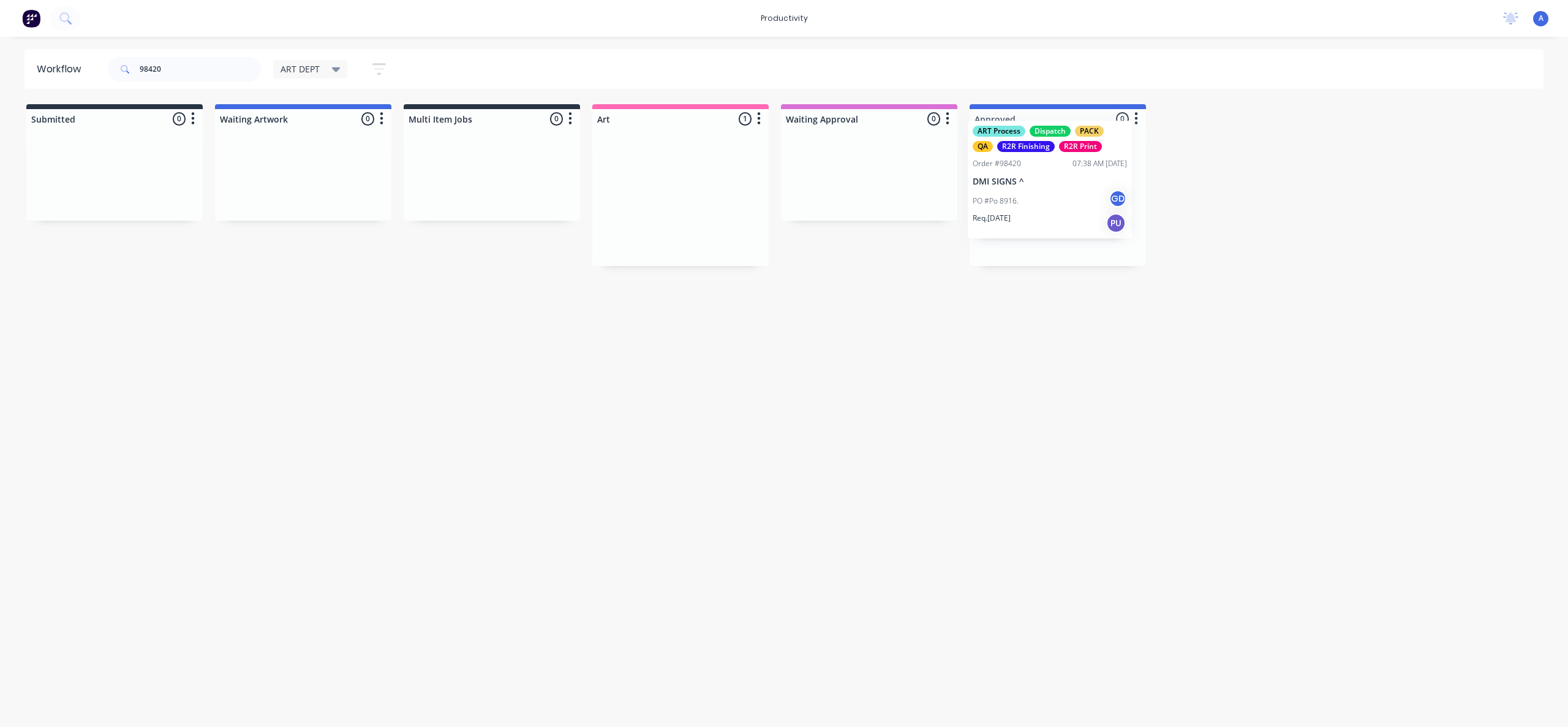
drag, startPoint x: 676, startPoint y: 243, endPoint x: 1051, endPoint y: 225, distance: 375.4
click at [1051, 226] on div at bounding box center [1058, 197] width 176 height 138
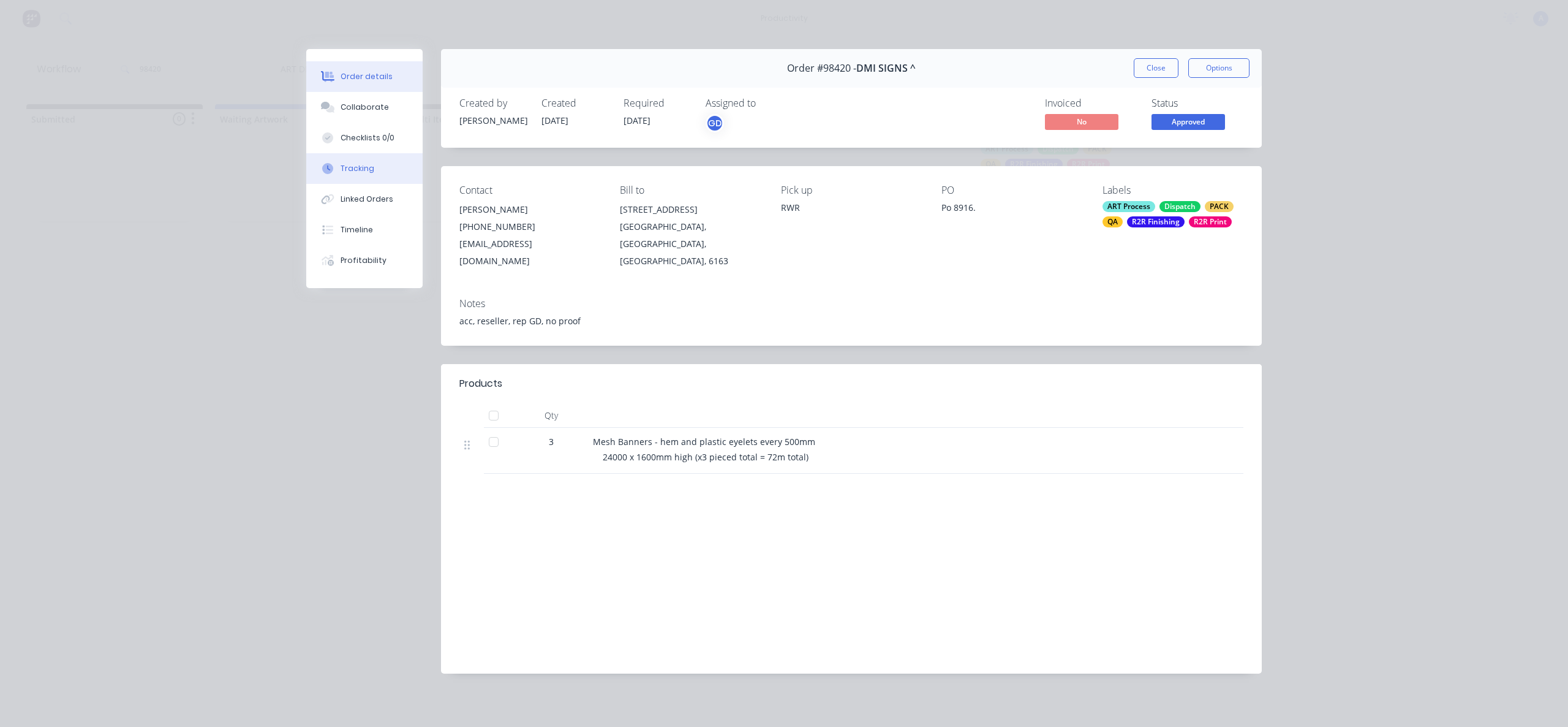
click at [345, 163] on div "Tracking" at bounding box center [357, 168] width 33 height 11
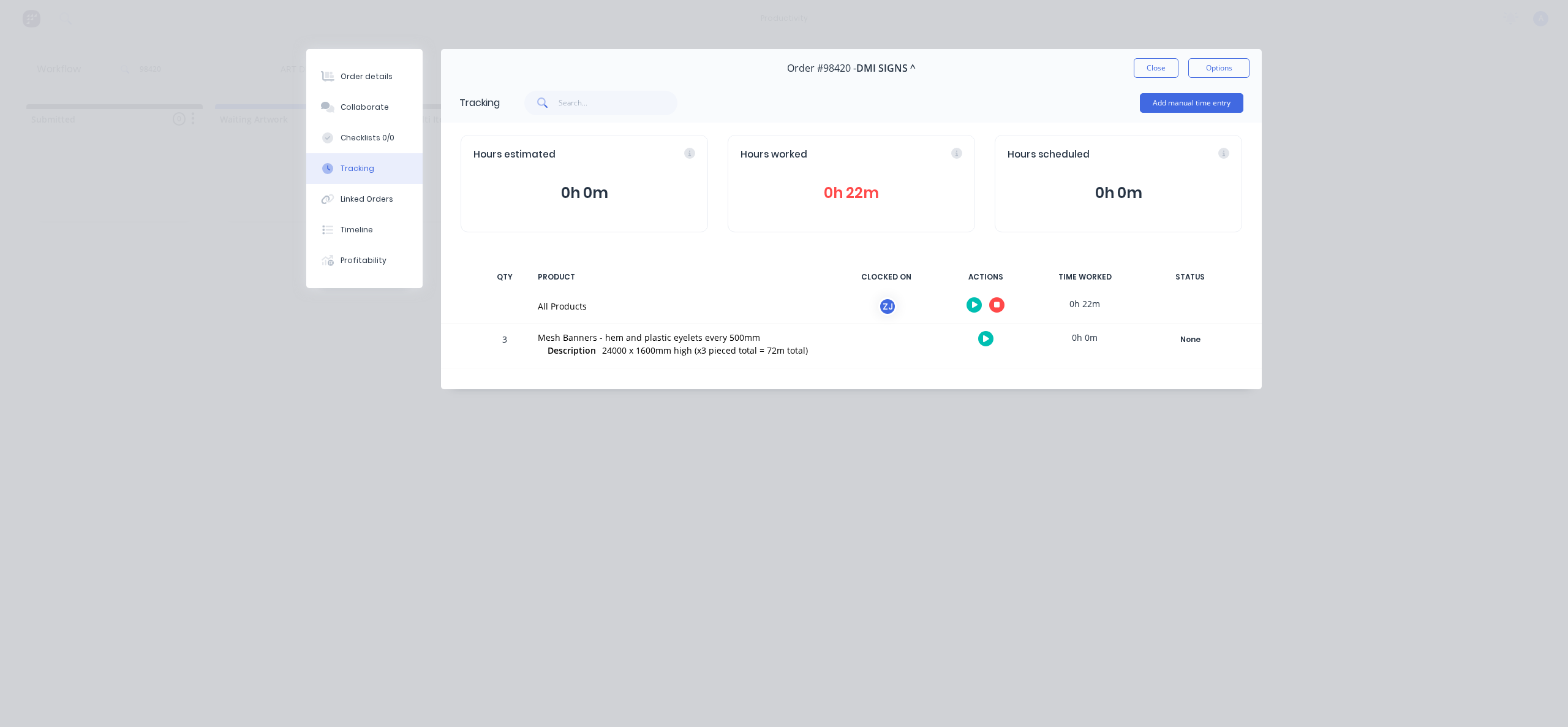
click at [999, 308] on icon "button" at bounding box center [997, 304] width 6 height 8
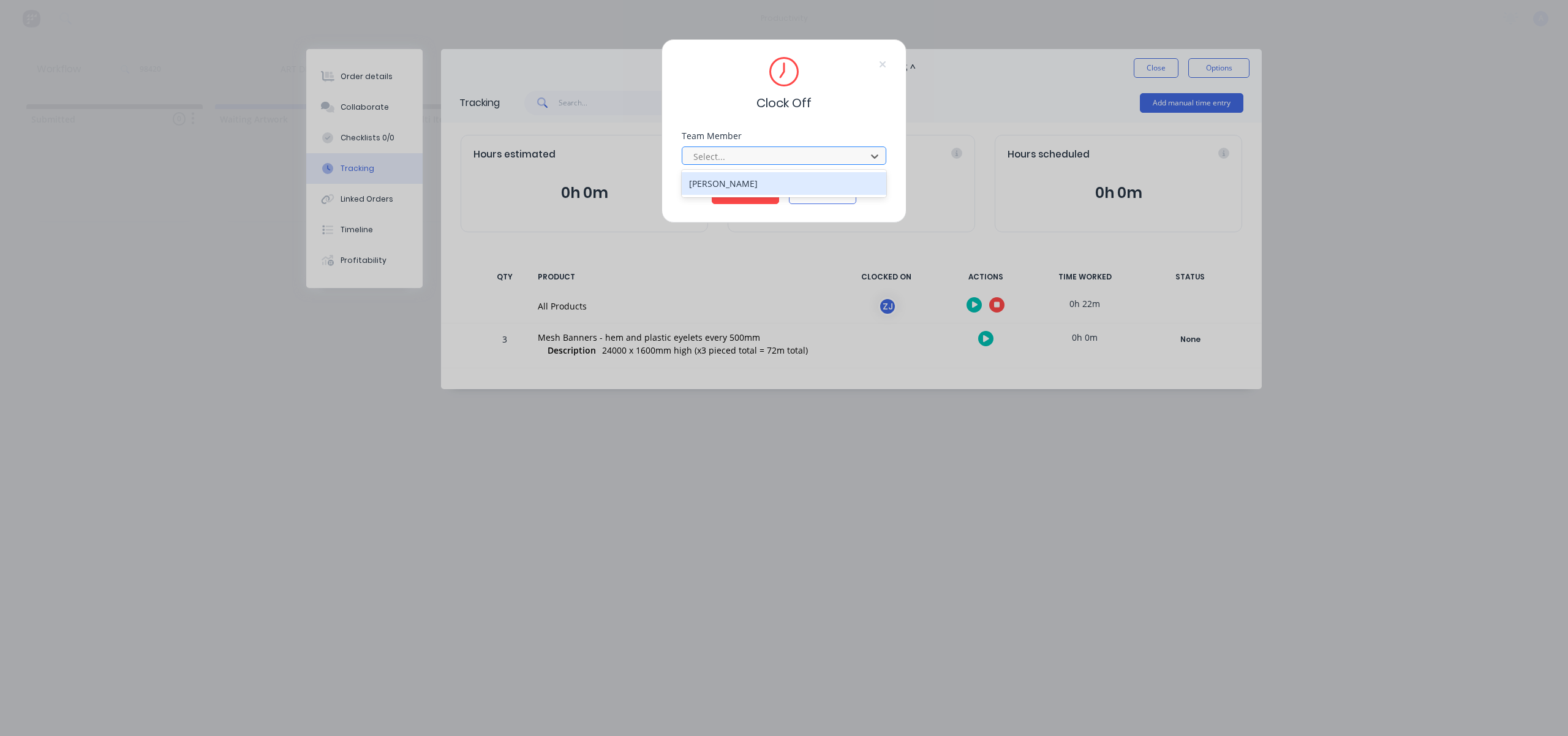
click at [813, 161] on div at bounding box center [776, 156] width 168 height 15
click at [757, 182] on div "[PERSON_NAME]" at bounding box center [784, 183] width 204 height 23
click at [749, 191] on button "Clock Off" at bounding box center [746, 194] width 68 height 20
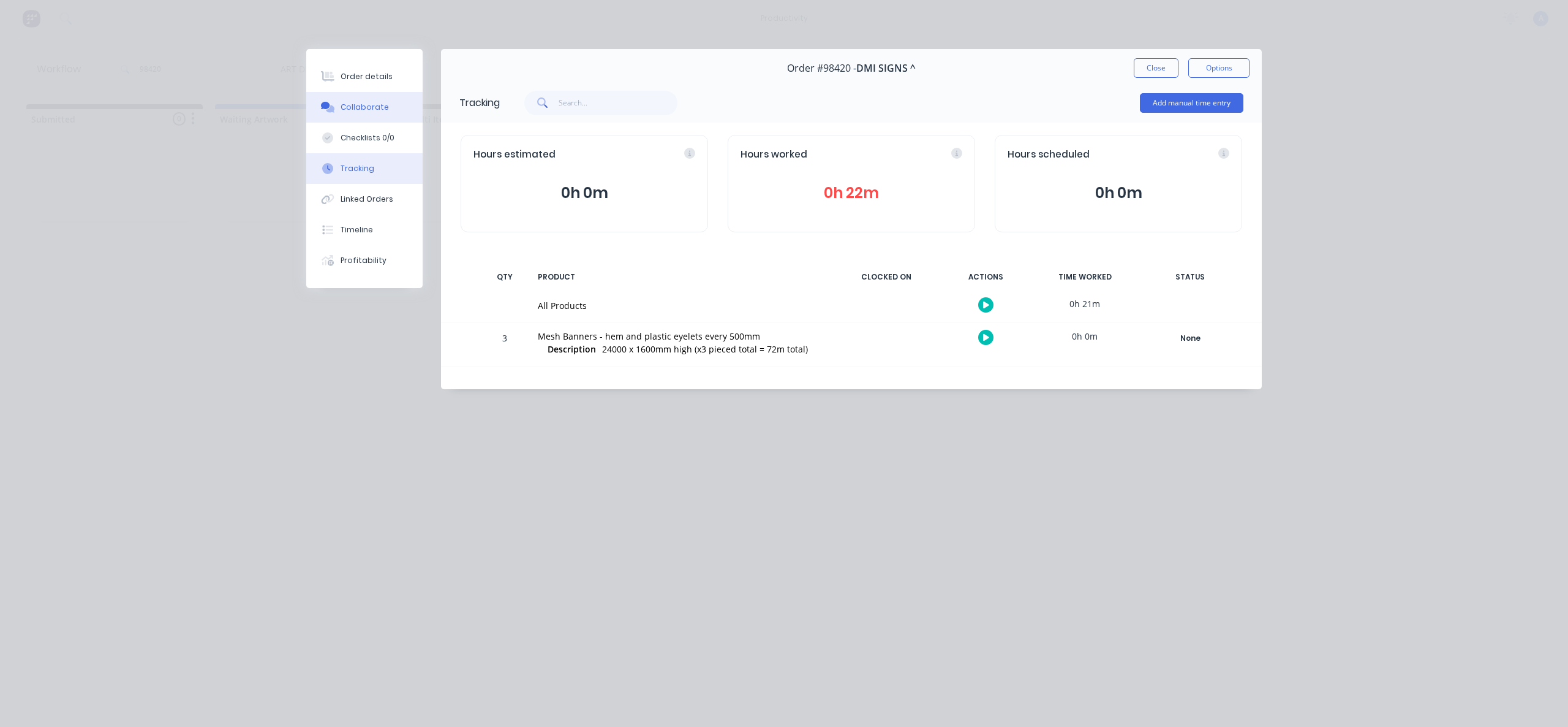
click at [359, 114] on button "Collaborate" at bounding box center [364, 107] width 116 height 31
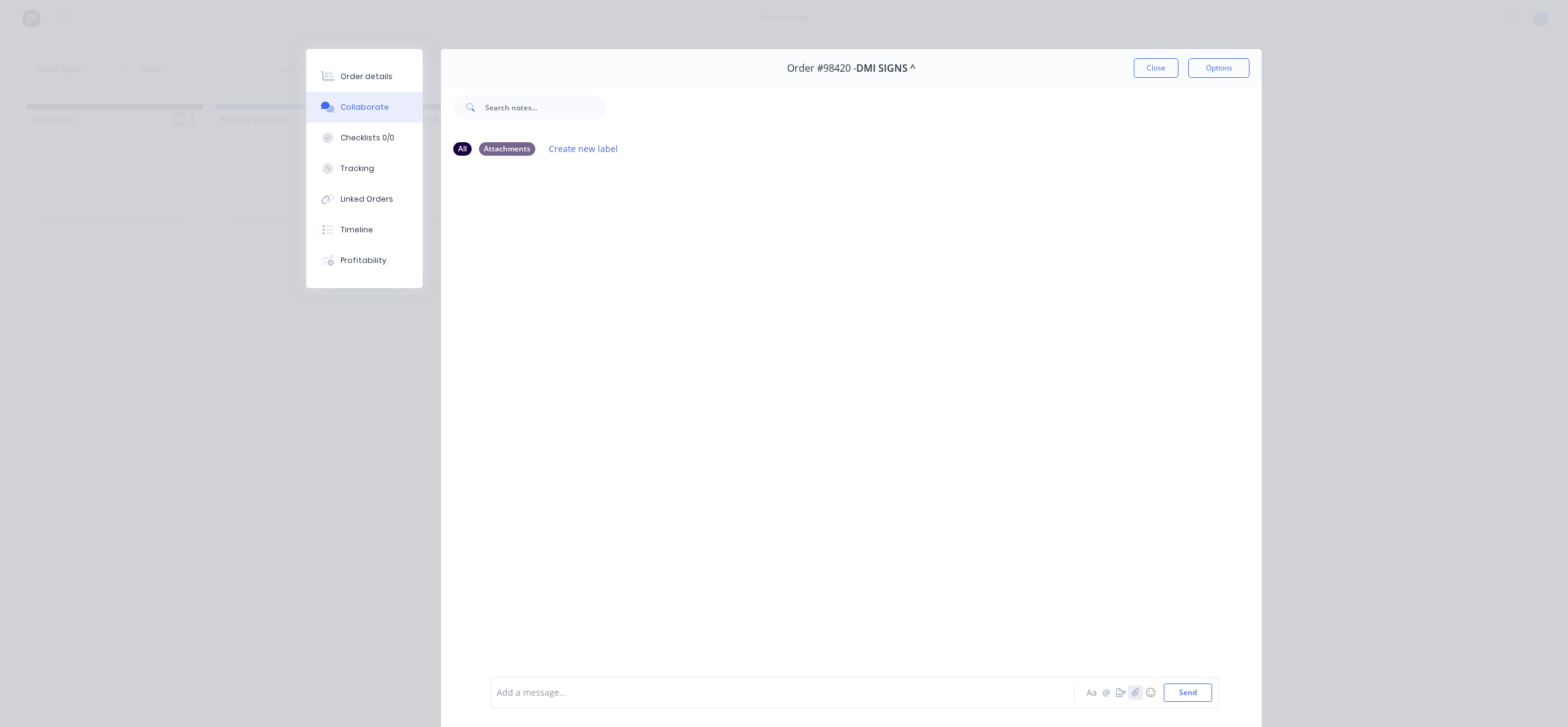
click at [1134, 695] on icon "button" at bounding box center [1135, 693] width 8 height 9
click at [1188, 687] on button "Send" at bounding box center [1188, 692] width 49 height 18
click at [738, 381] on div "A You 03:15pm [DATE] Visual - 24000 x 1600mm Mesh Banner Design 1 - x1_10pc.png…" at bounding box center [852, 420] width 821 height 509
click at [1134, 690] on icon "button" at bounding box center [1135, 693] width 8 height 9
click at [1199, 697] on button "Send" at bounding box center [1188, 692] width 49 height 18
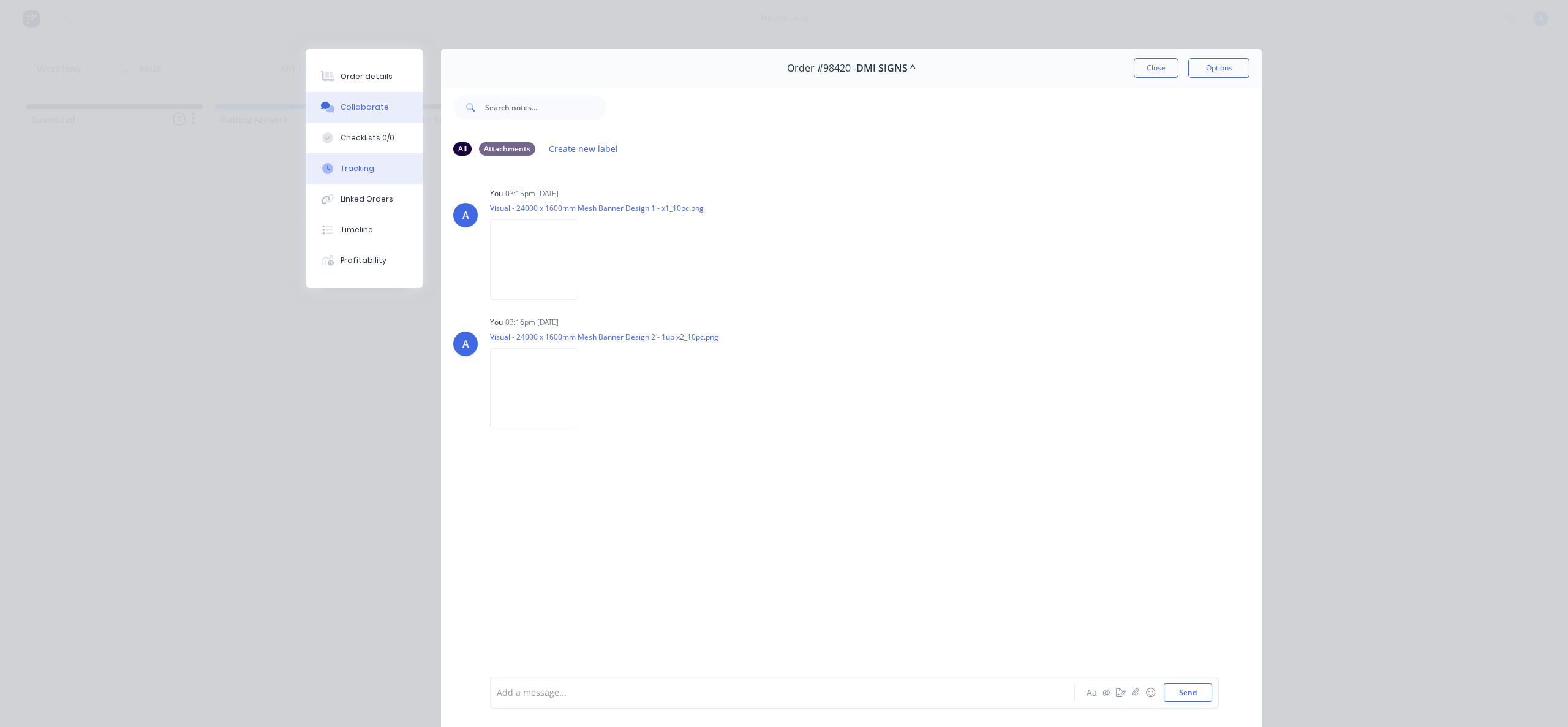
click at [349, 178] on button "Tracking" at bounding box center [364, 168] width 116 height 31
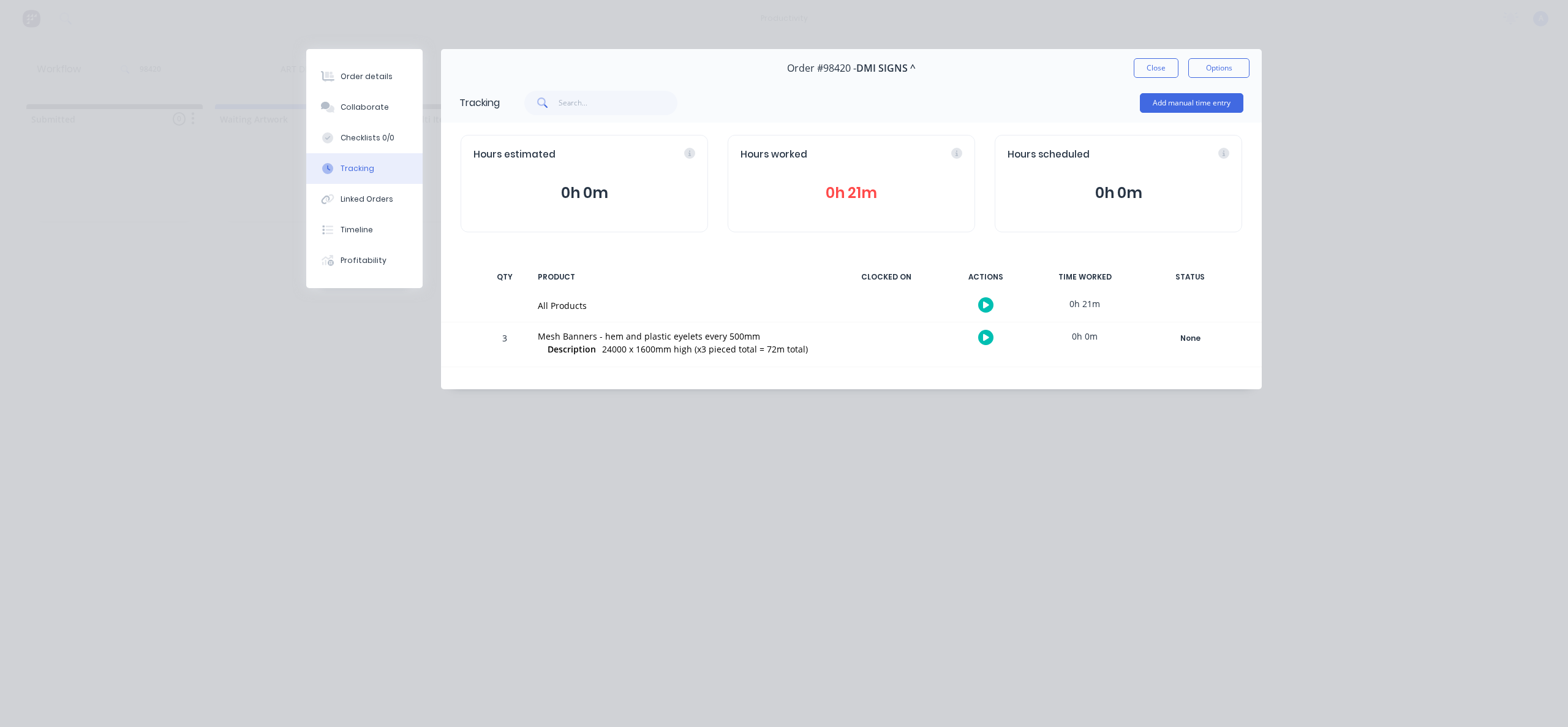
click at [1134, 77] on div "Order #98420 - DMI SIGNS ^ Close Options" at bounding box center [852, 68] width 821 height 38
click at [1157, 65] on button "Close" at bounding box center [1156, 68] width 44 height 20
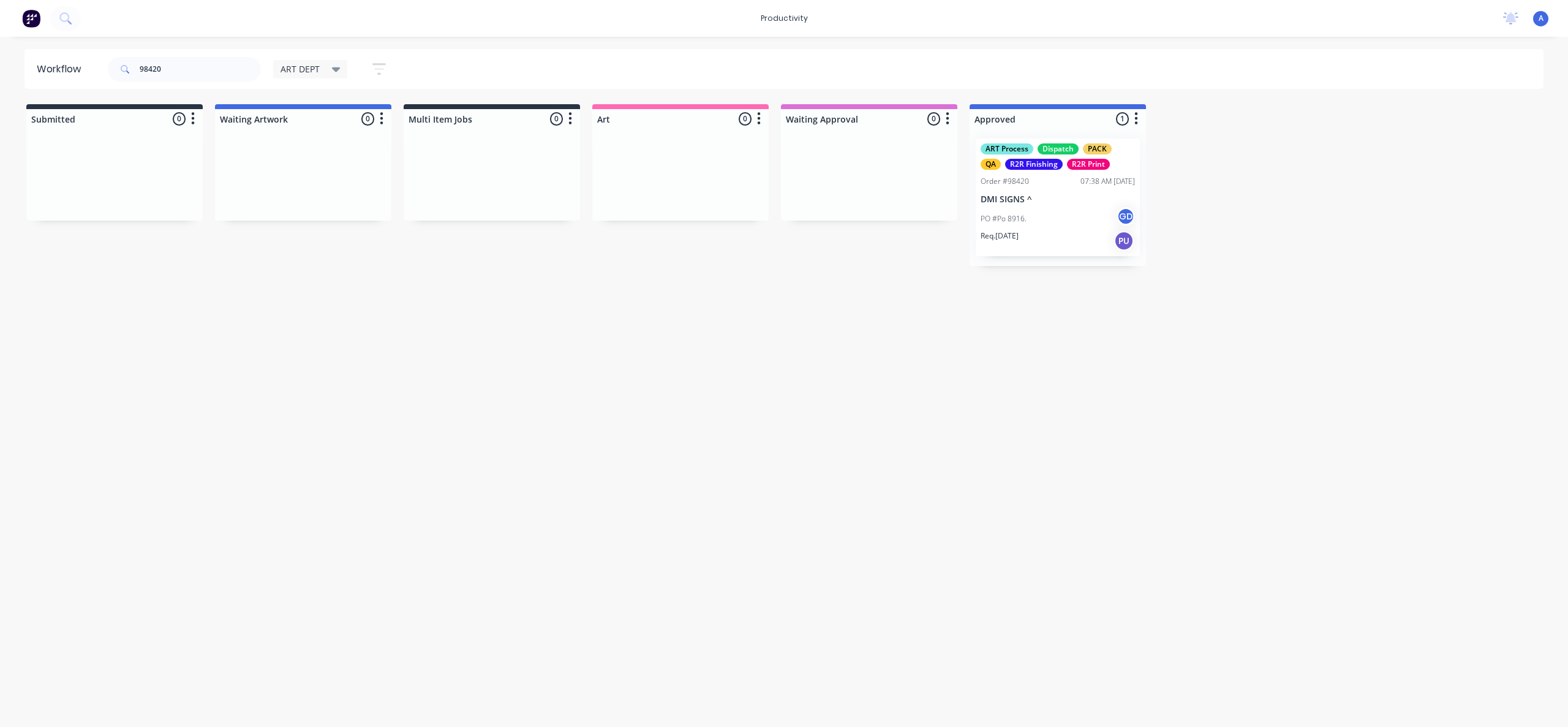
drag, startPoint x: 963, startPoint y: 452, endPoint x: 485, endPoint y: 206, distance: 537.6
click at [961, 450] on div "Workflow 98420 ART DEPT Save new view None edit ART DEPT (Default) edit Banner …" at bounding box center [784, 375] width 1568 height 653
